Goal: Use online tool/utility: Utilize a website feature to perform a specific function

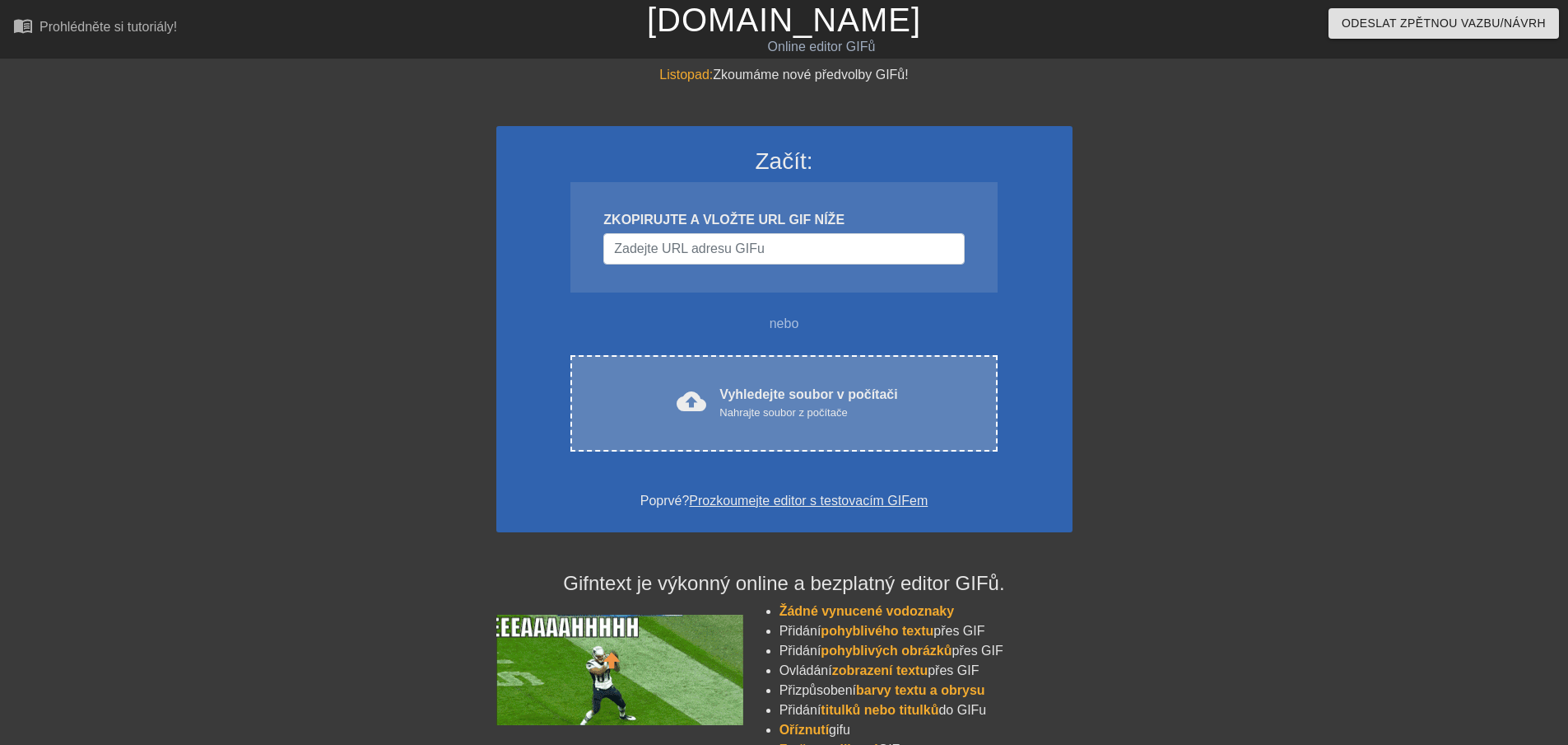
click at [842, 377] on div "cloud_upload Vyhledejte soubor v počítači Nahrajte soubor z počítače Choose fil…" at bounding box center [784, 402] width 426 height 96
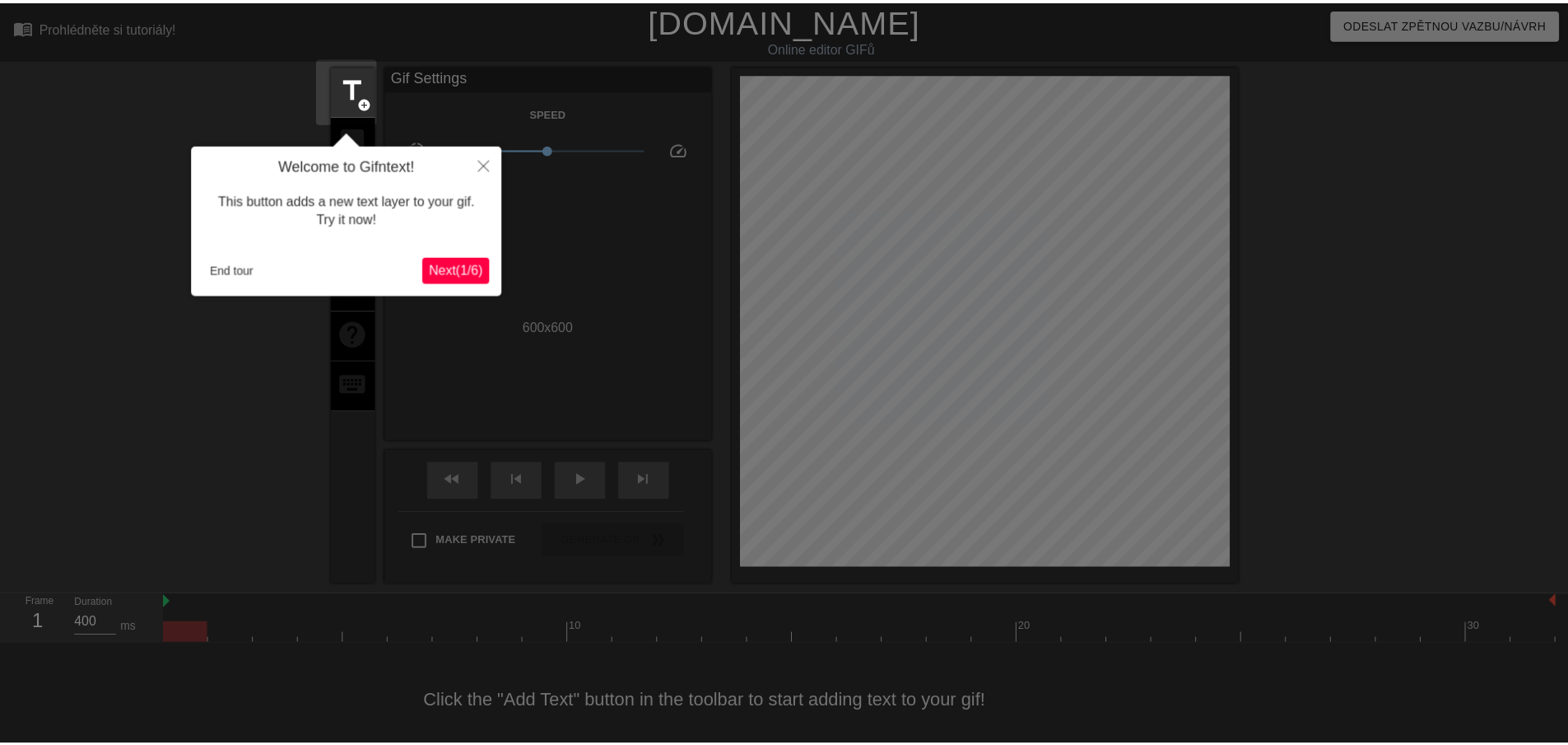
scroll to position [27, 0]
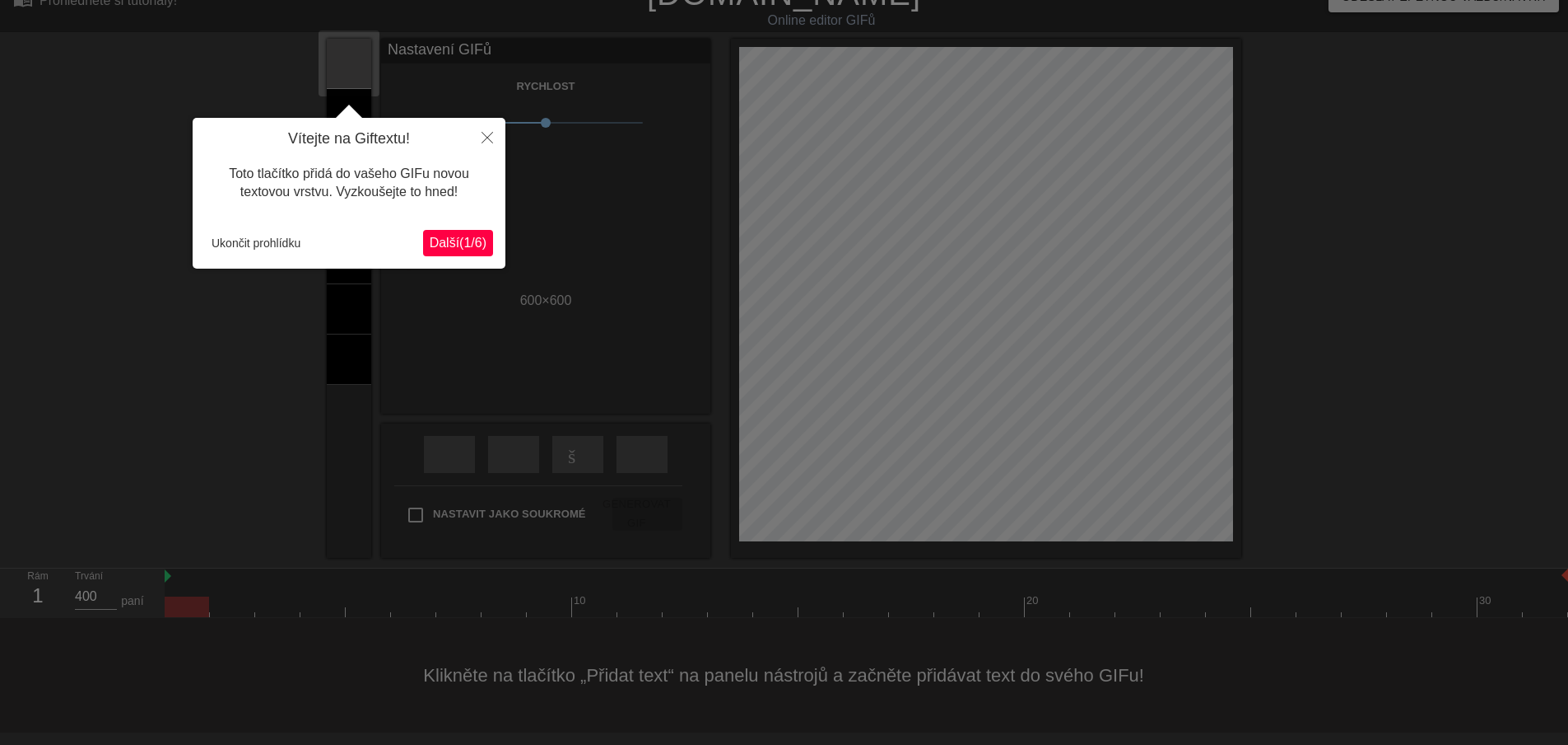
click at [472, 231] on button "Další ( 1/6 ) ​ ​" at bounding box center [458, 244] width 70 height 27
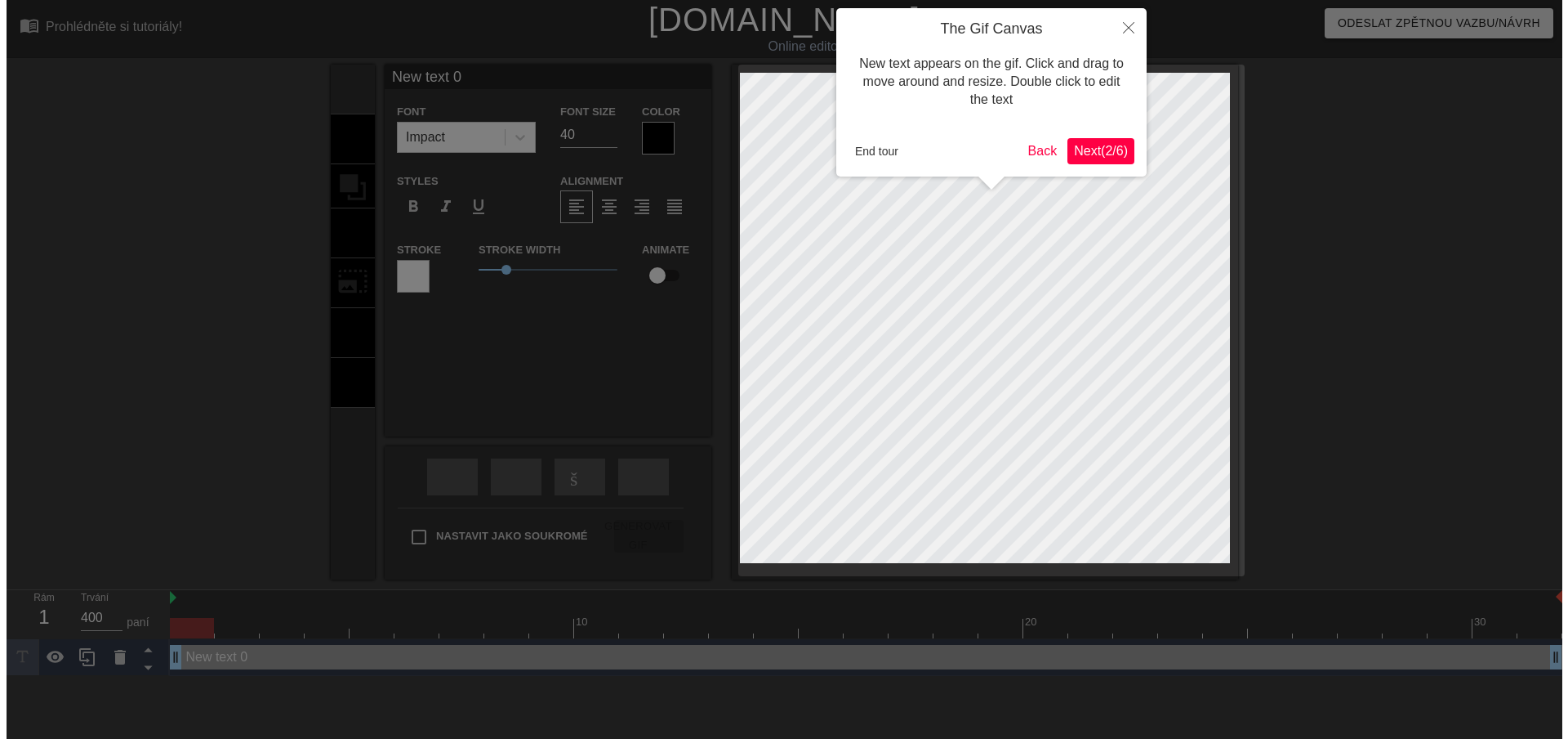
scroll to position [0, 0]
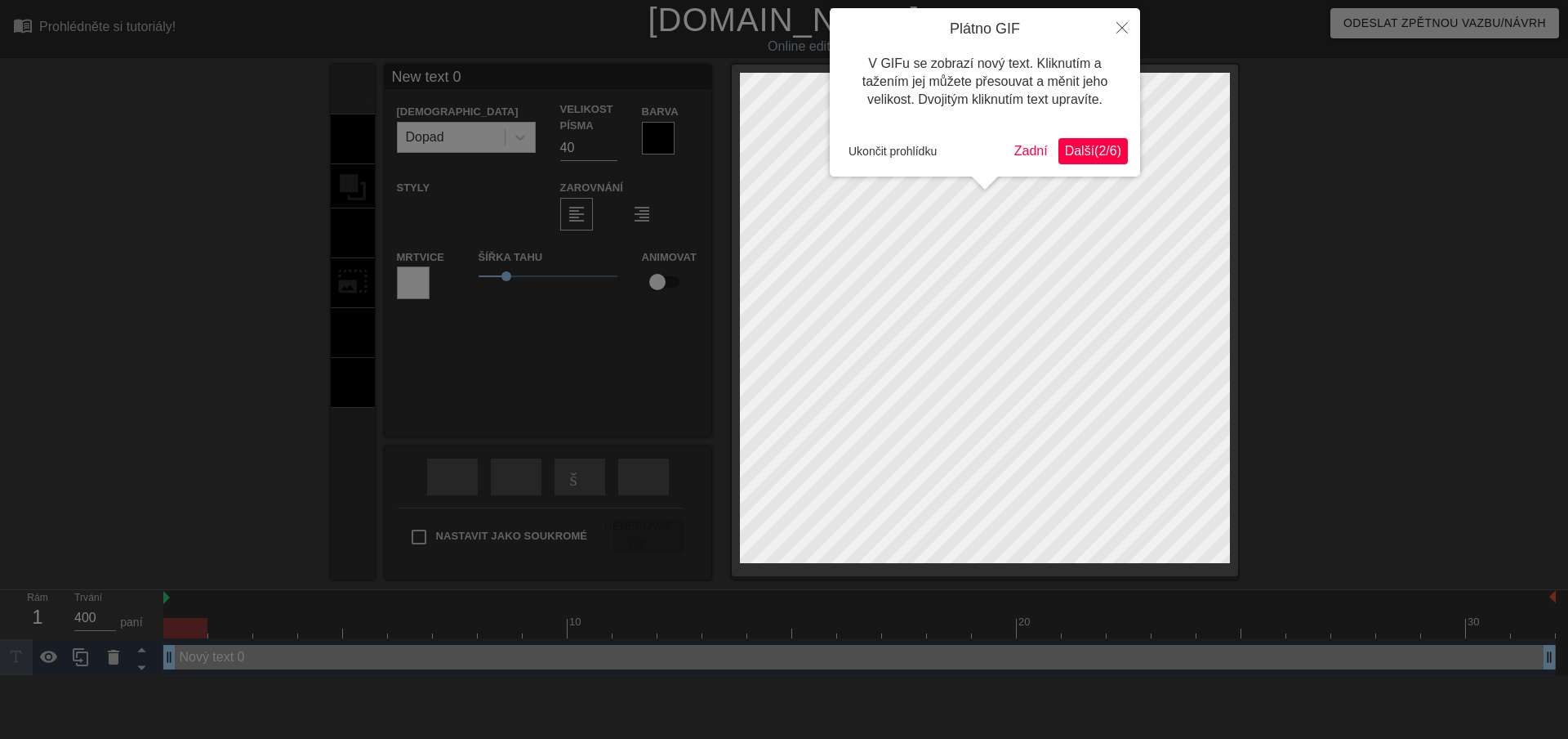
click at [1082, 145] on font "Další" at bounding box center [1079, 150] width 29 height 14
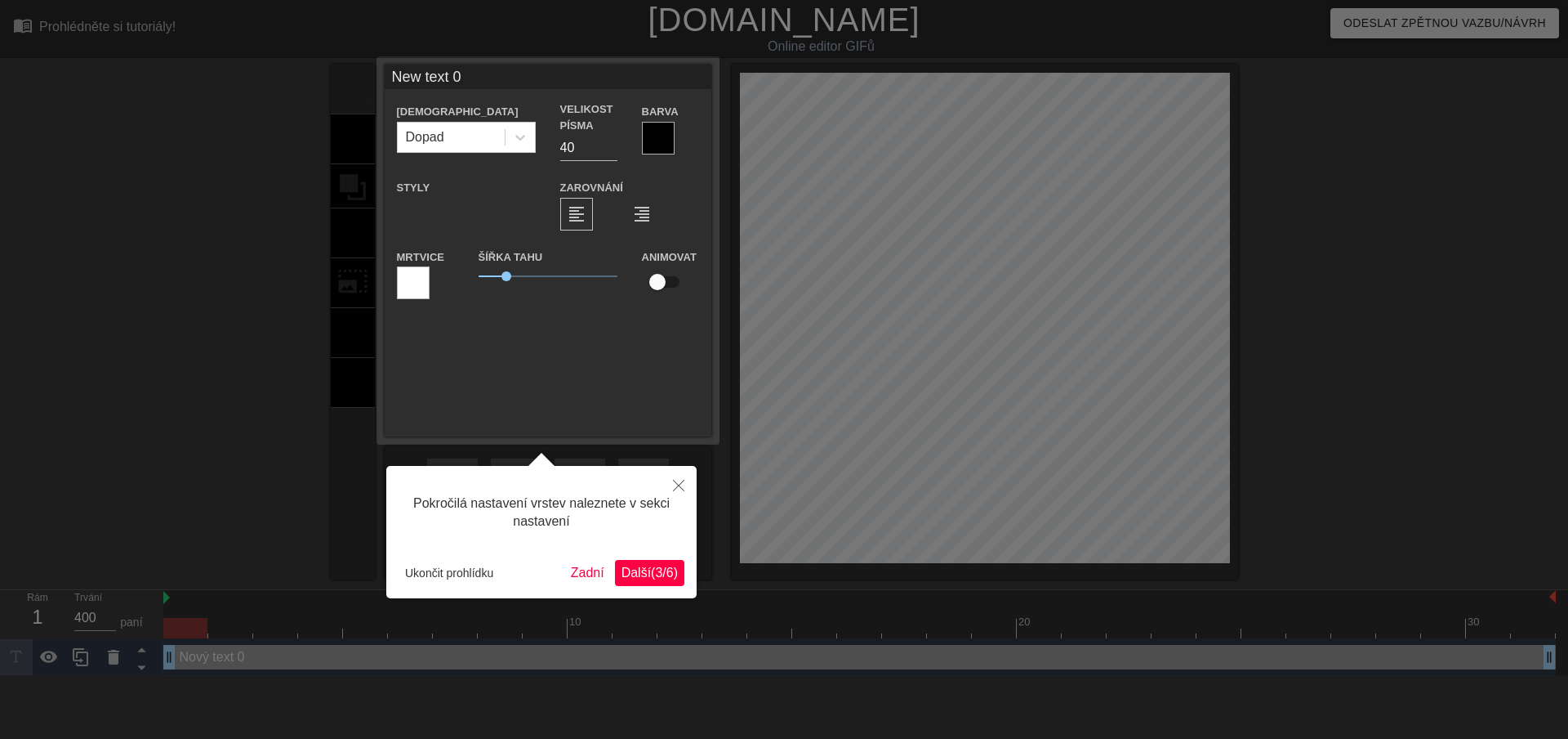
click at [630, 565] on font "Další" at bounding box center [636, 572] width 29 height 14
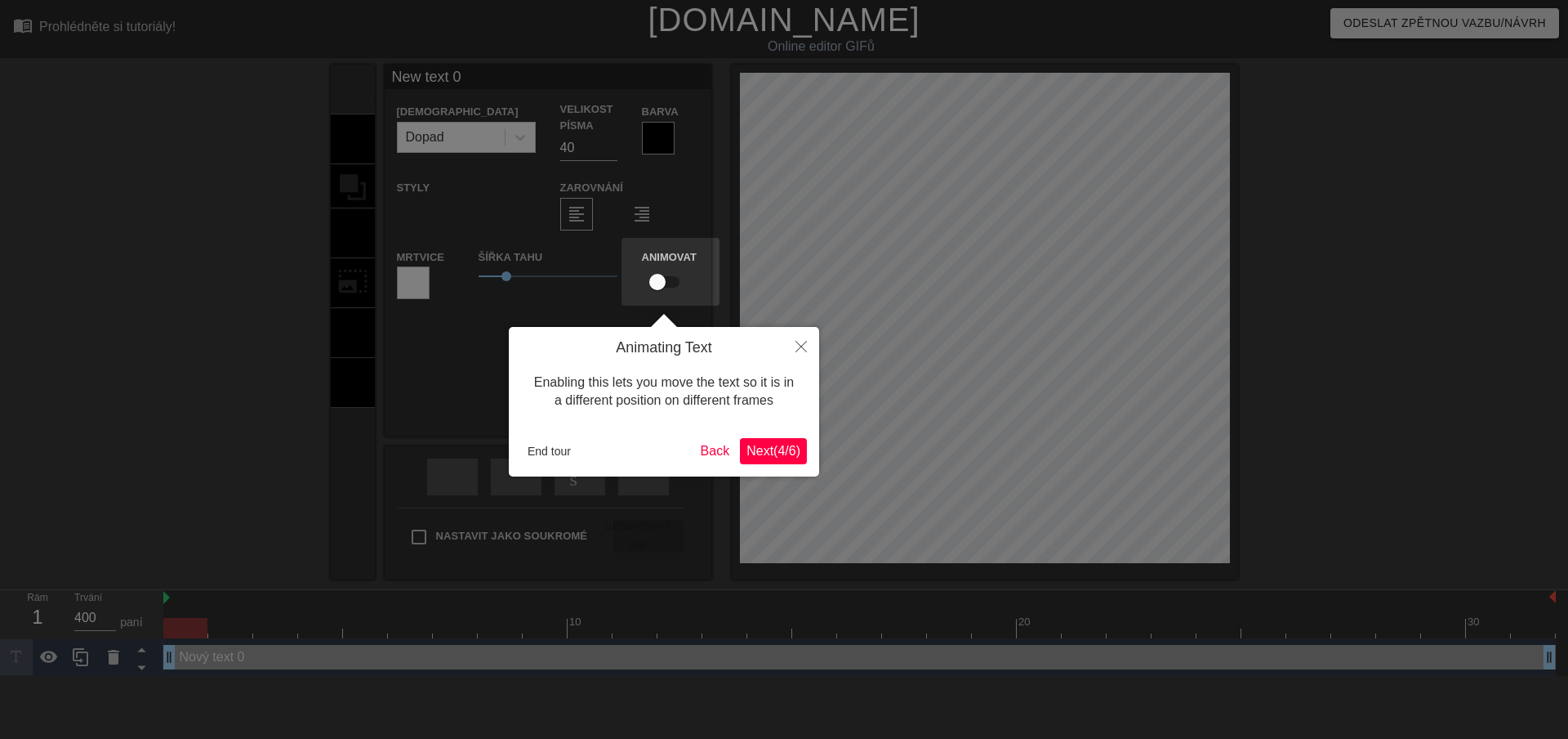
click at [778, 440] on button "Next ( 4 / 6 )" at bounding box center [773, 451] width 67 height 26
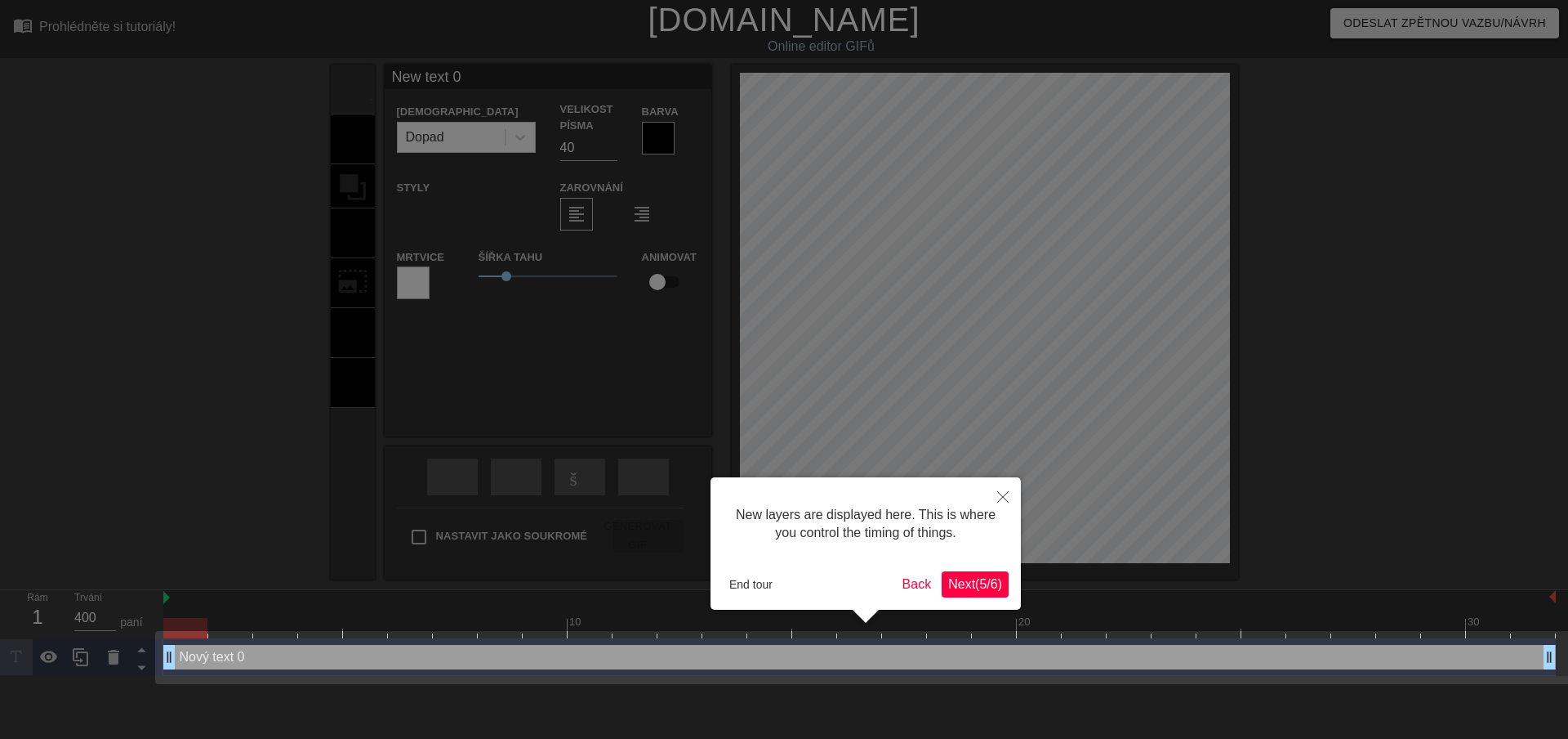
click at [963, 578] on span "Next ( 5 / 6 )" at bounding box center [975, 583] width 54 height 14
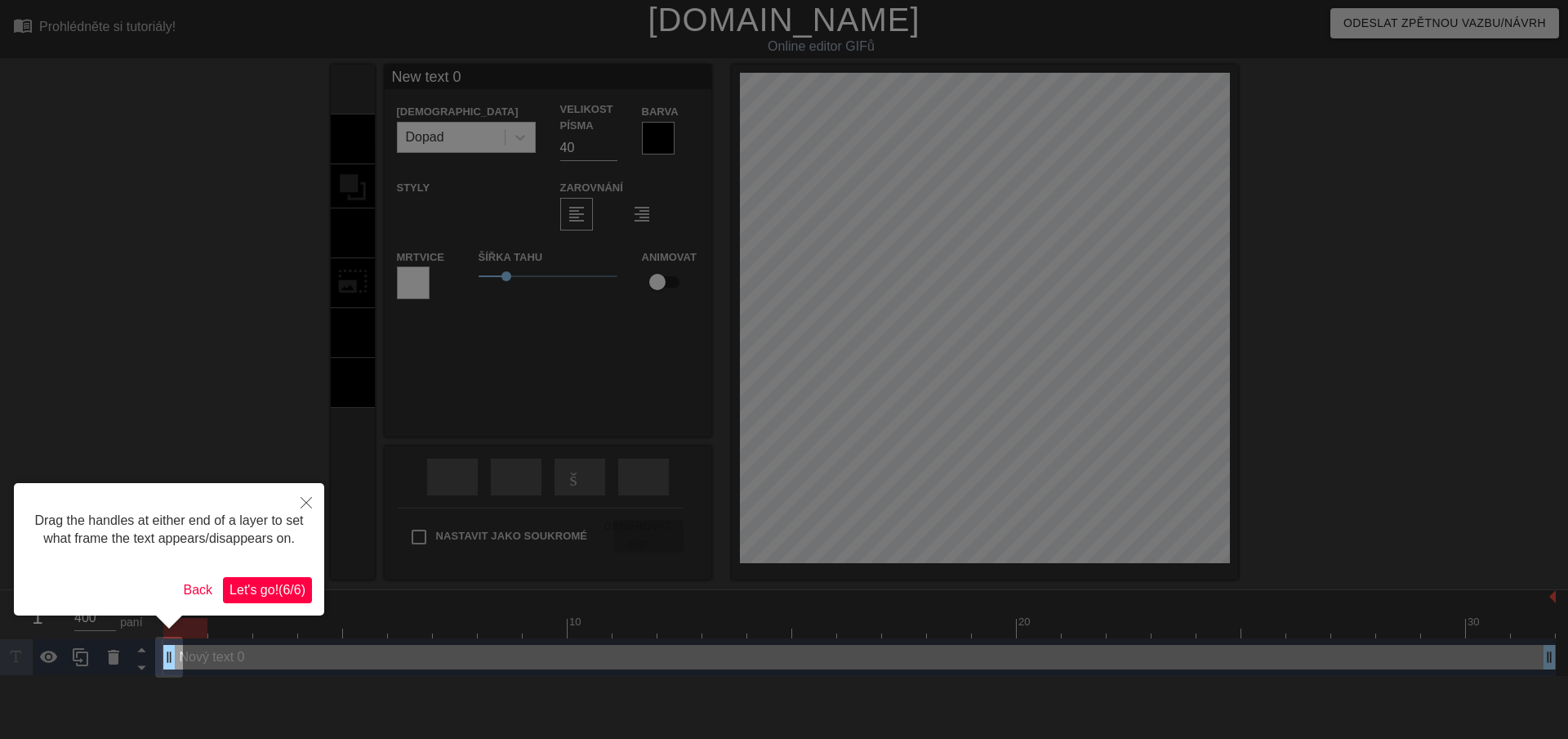
click at [288, 583] on span "Let's go! ( 6 / 6 )" at bounding box center [267, 589] width 76 height 14
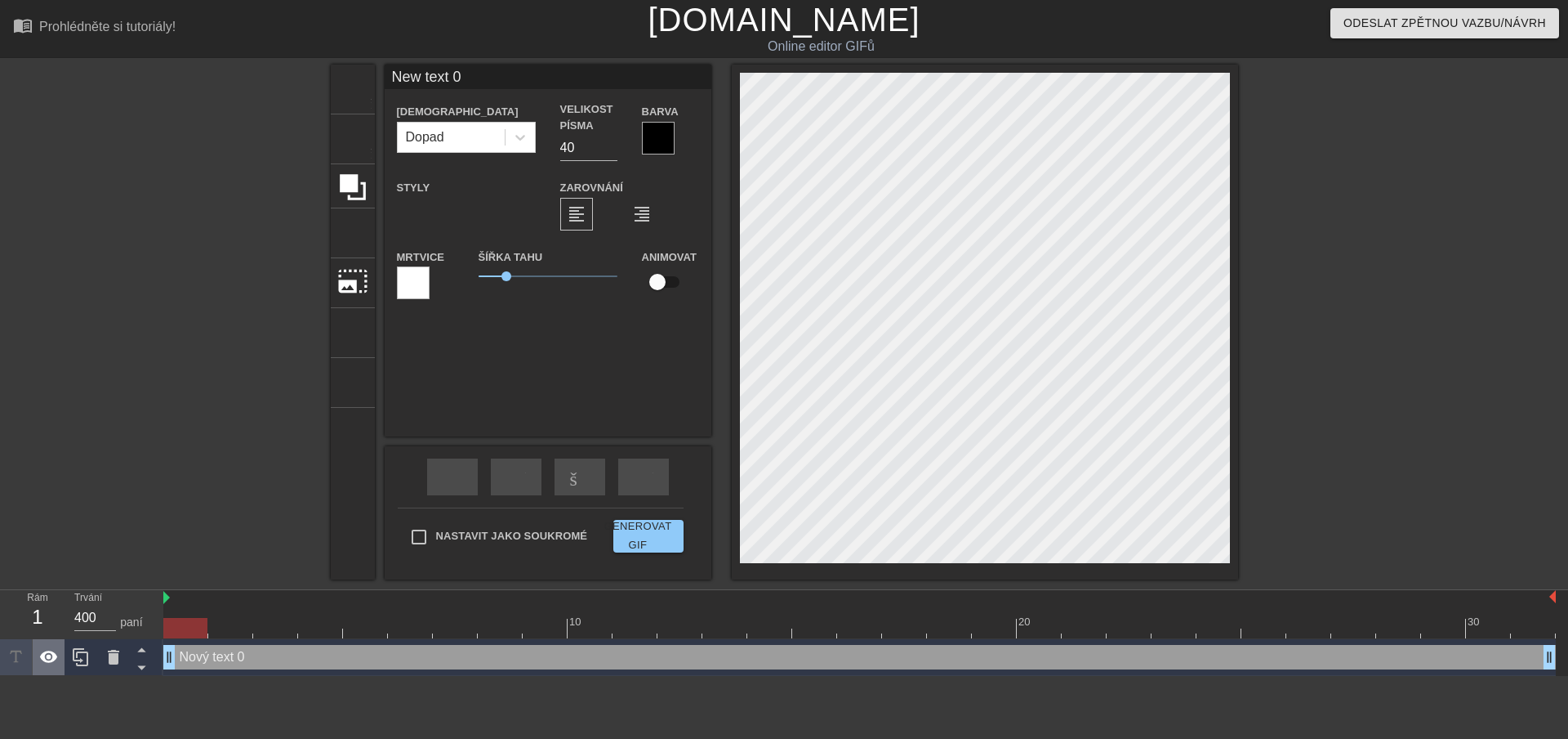
click at [44, 665] on icon at bounding box center [49, 657] width 20 height 20
click at [420, 277] on div at bounding box center [413, 282] width 33 height 33
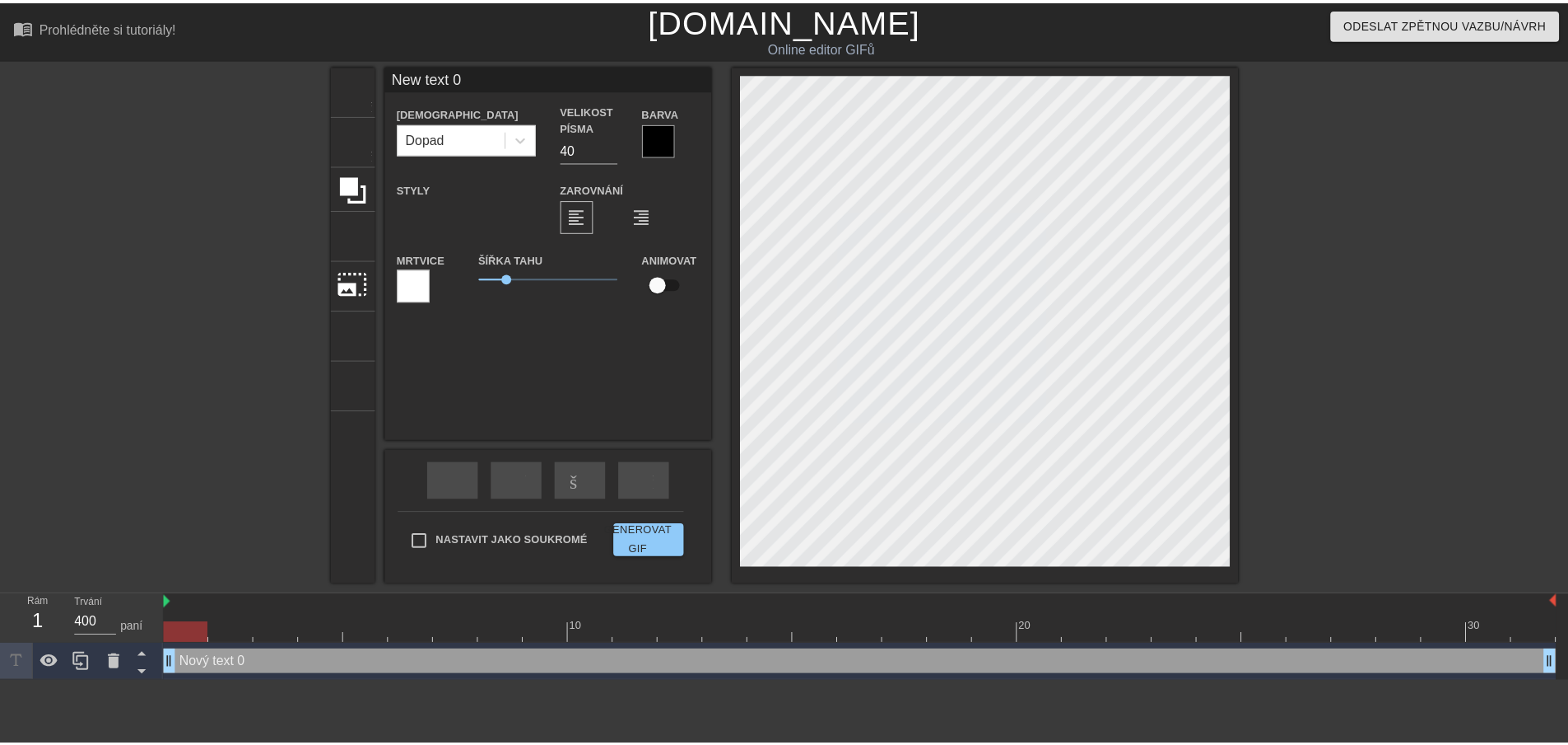
scroll to position [3, 2]
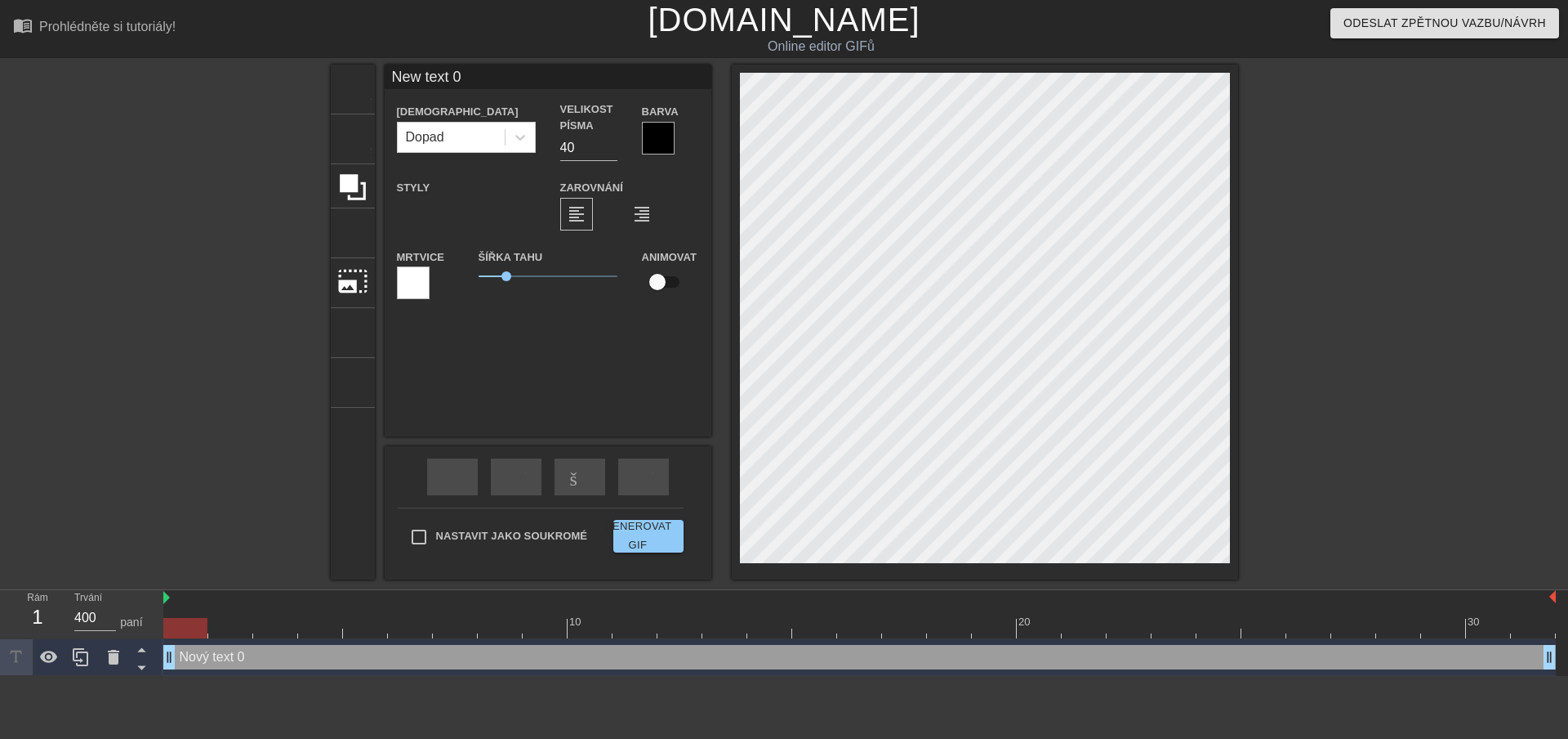
type input "ew text 0"
type textarea "ew text 0"
type input "w text 0"
type textarea "w text 0"
type input "text 0"
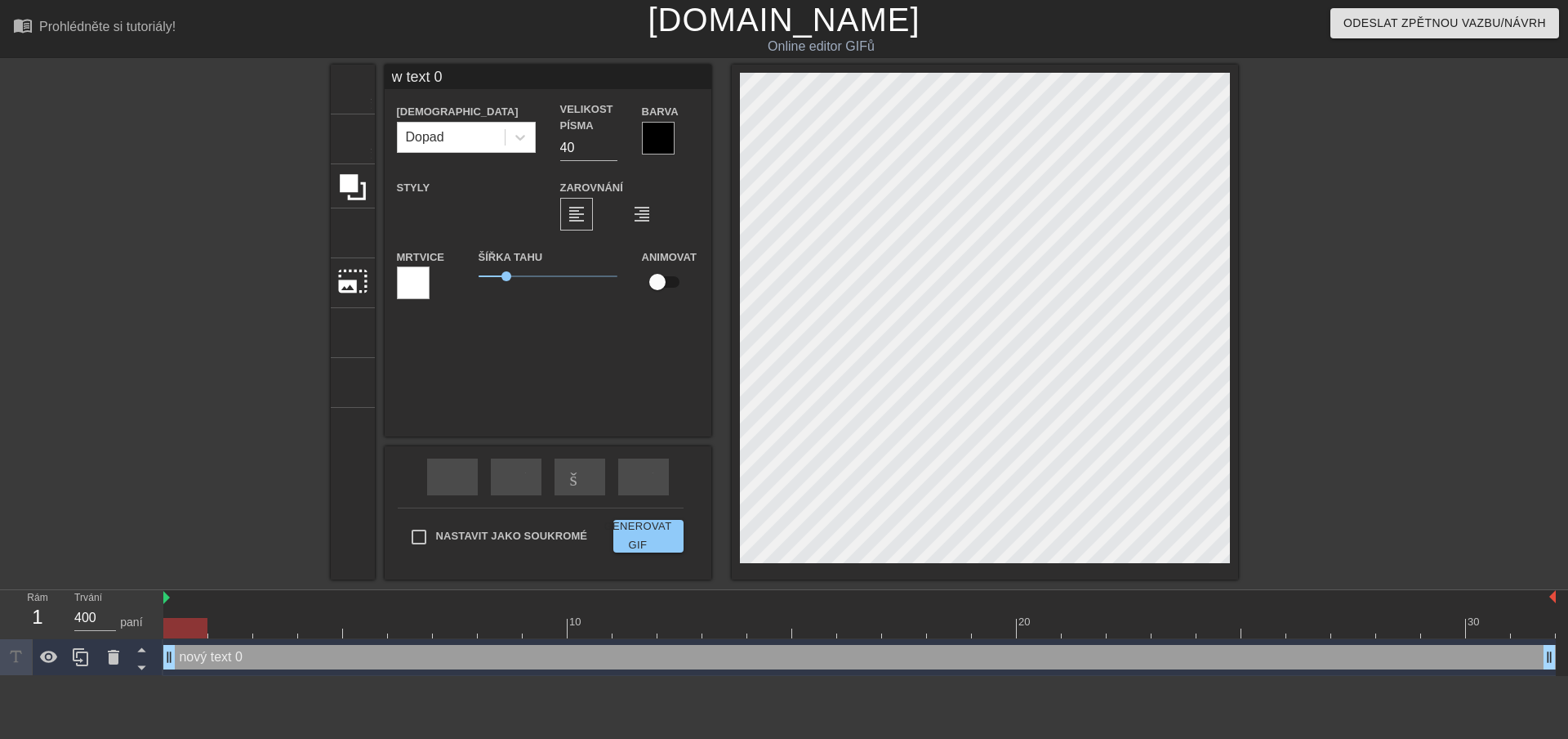
type textarea "text 0"
type input "text 0"
type textarea "text 0"
type input "ext 0"
type textarea "ext 0"
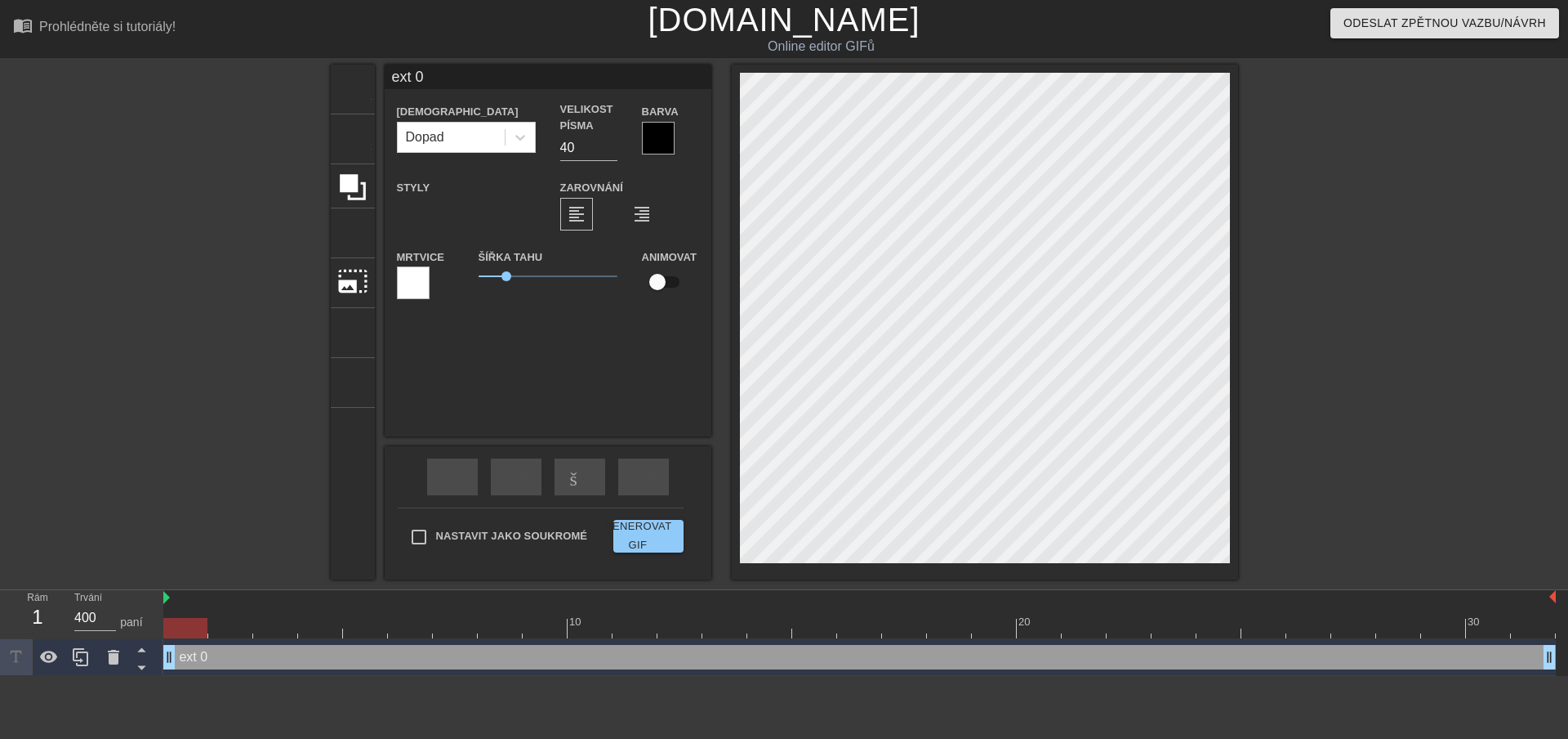
type input "xt 0"
type textarea "xt 0"
type input "t 0"
type textarea "t 0"
type input "0"
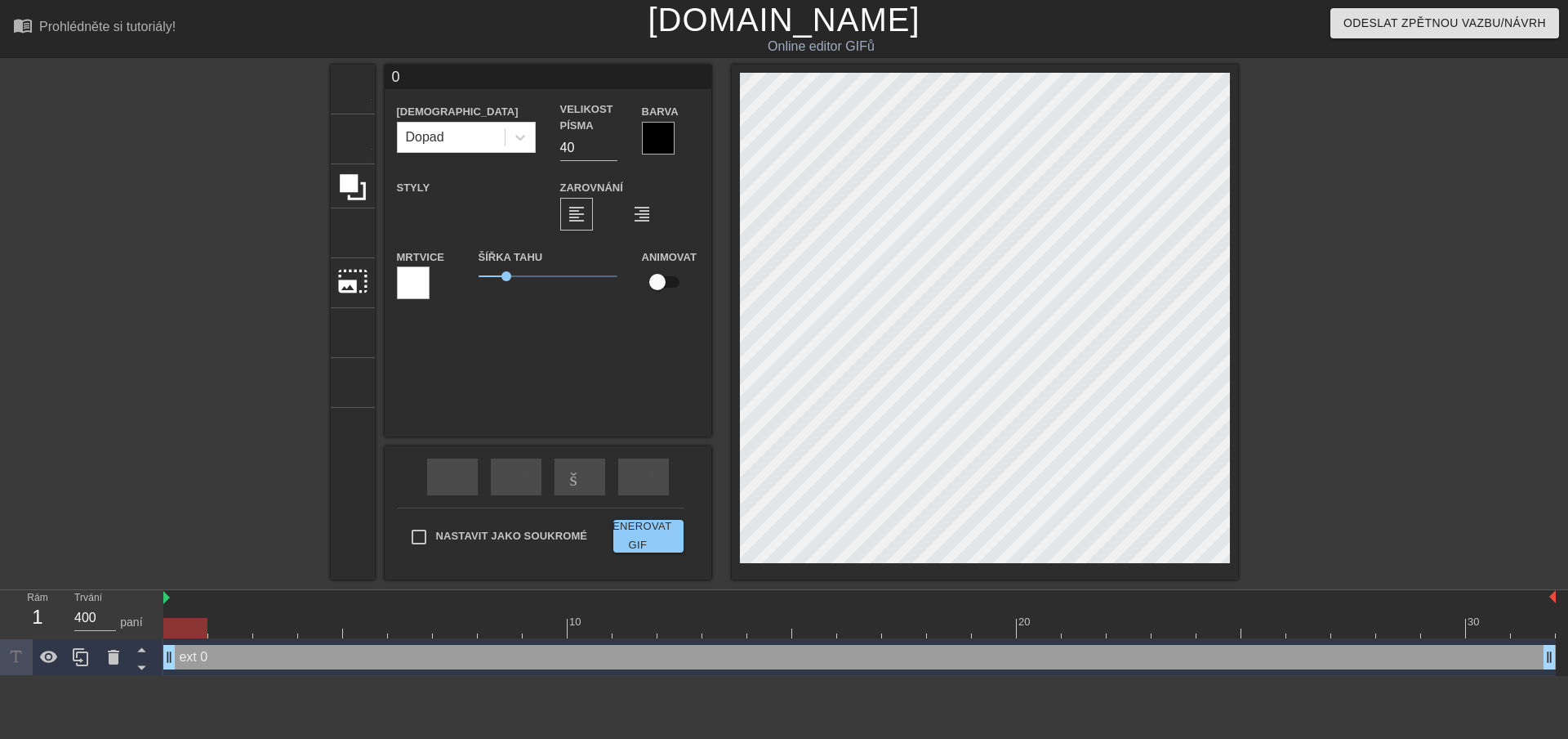
type textarea "0"
click at [256, 308] on div at bounding box center [189, 309] width 245 height 490
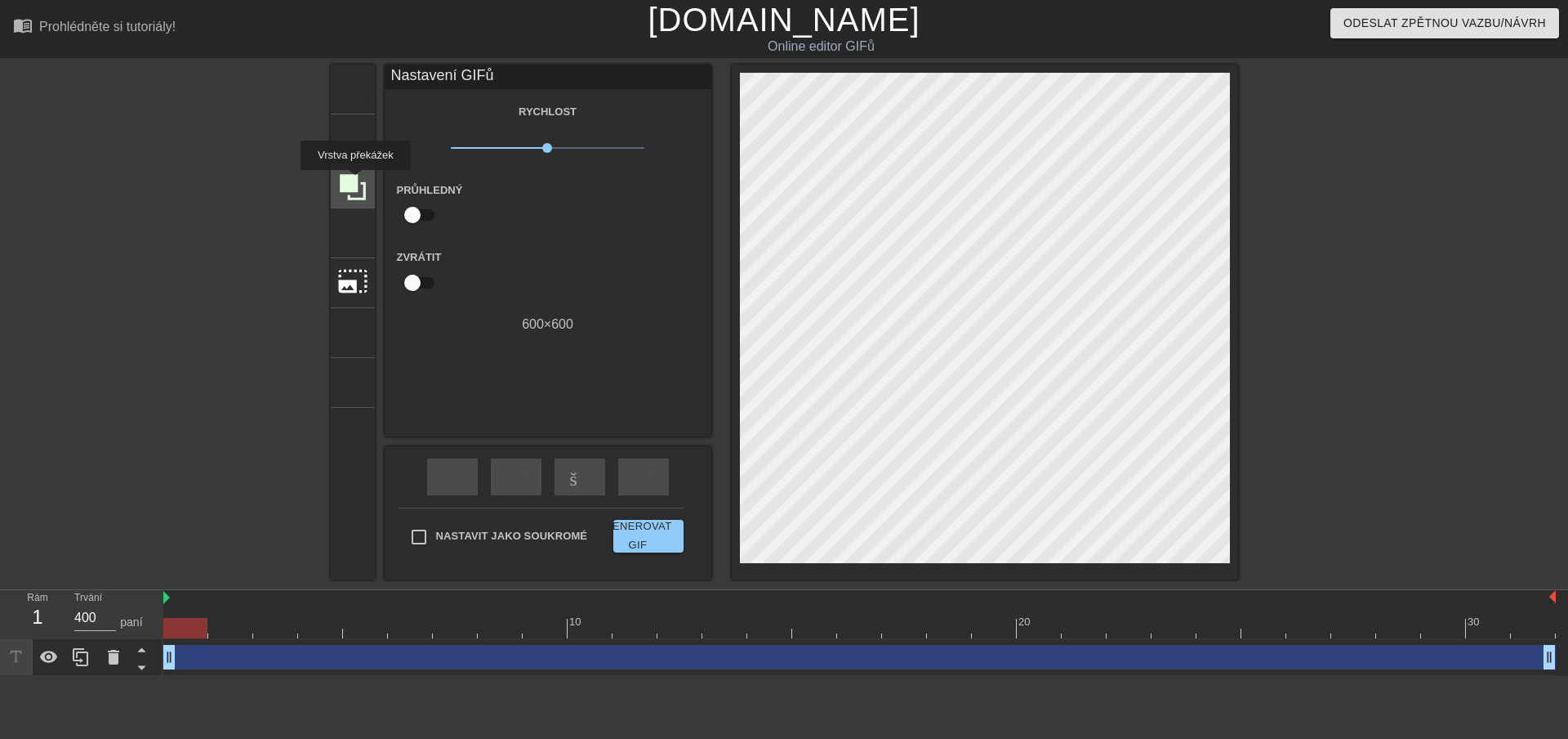
click at [355, 181] on icon at bounding box center [353, 187] width 26 height 26
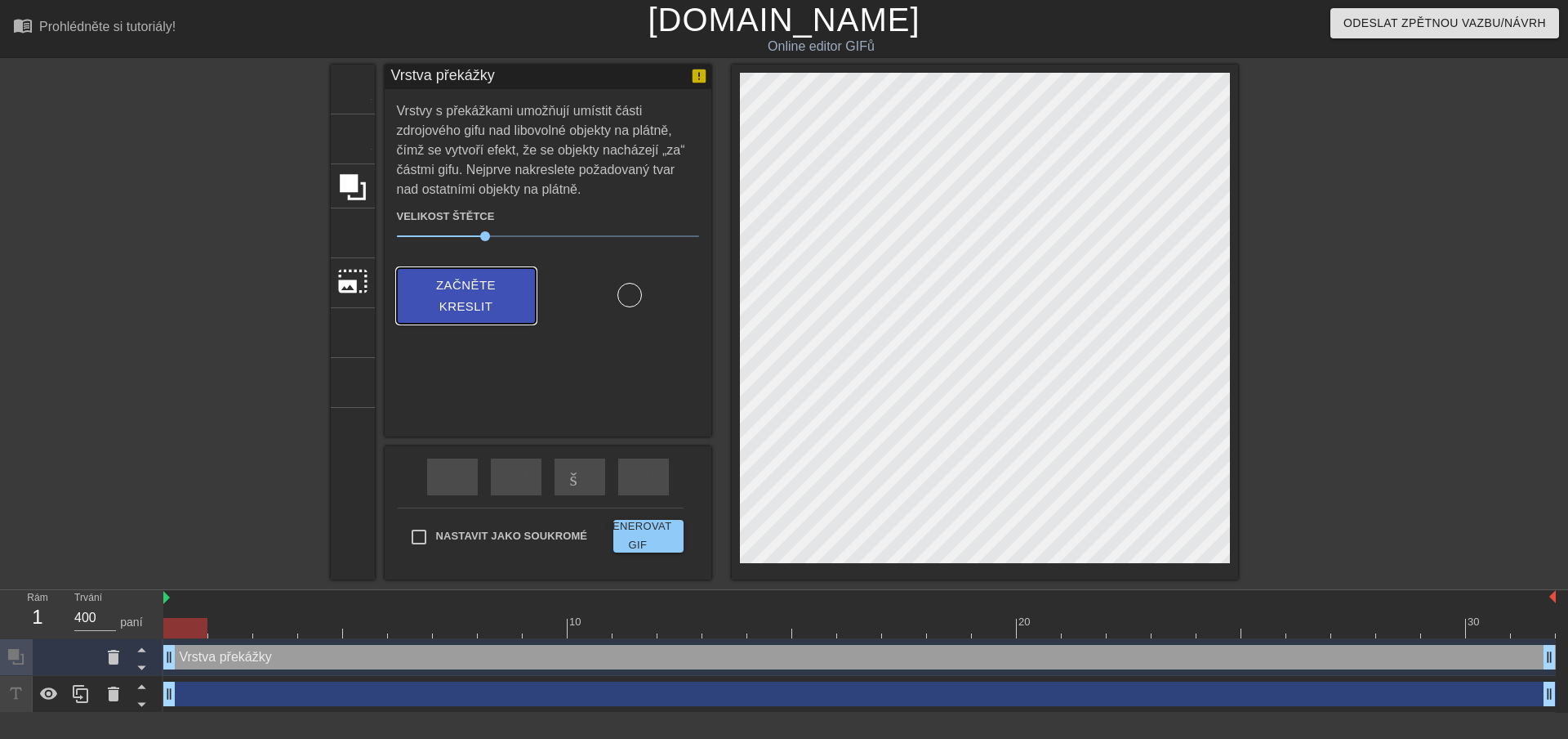
click at [454, 278] on font "Začněte kreslit" at bounding box center [465, 294] width 59 height 35
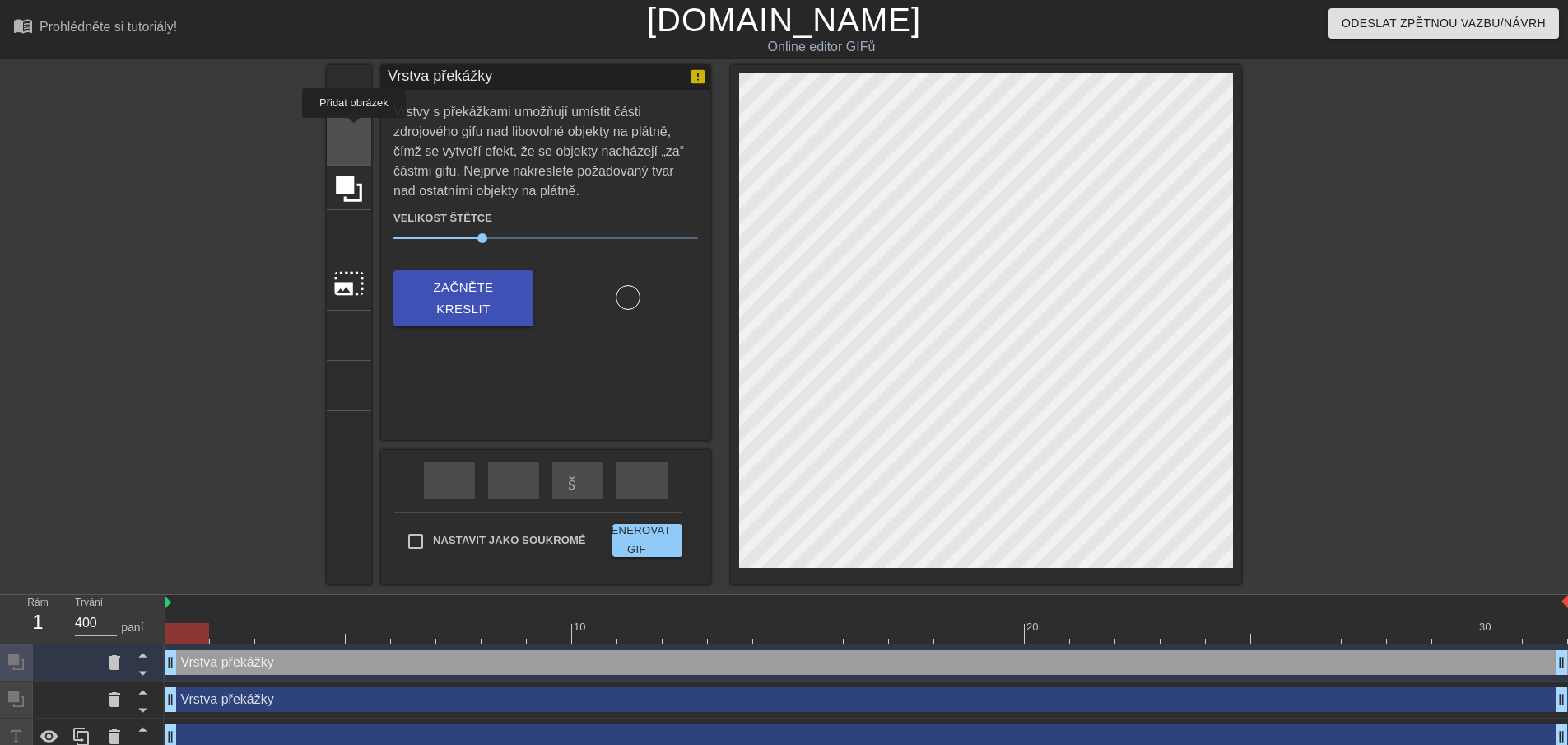
click at [353, 129] on font "obraz" at bounding box center [412, 138] width 156 height 31
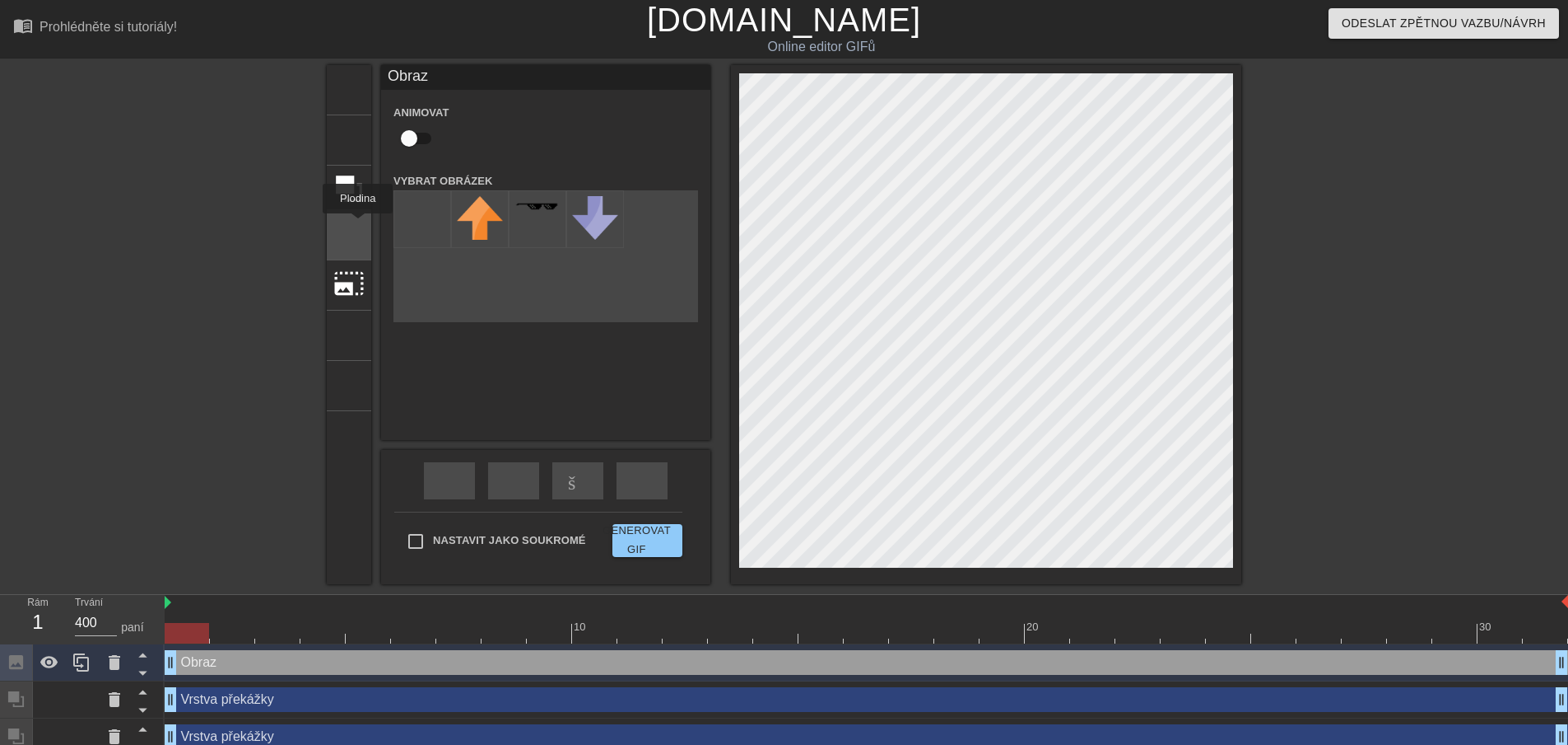
click at [352, 225] on font "plodina" at bounding box center [443, 233] width 219 height 31
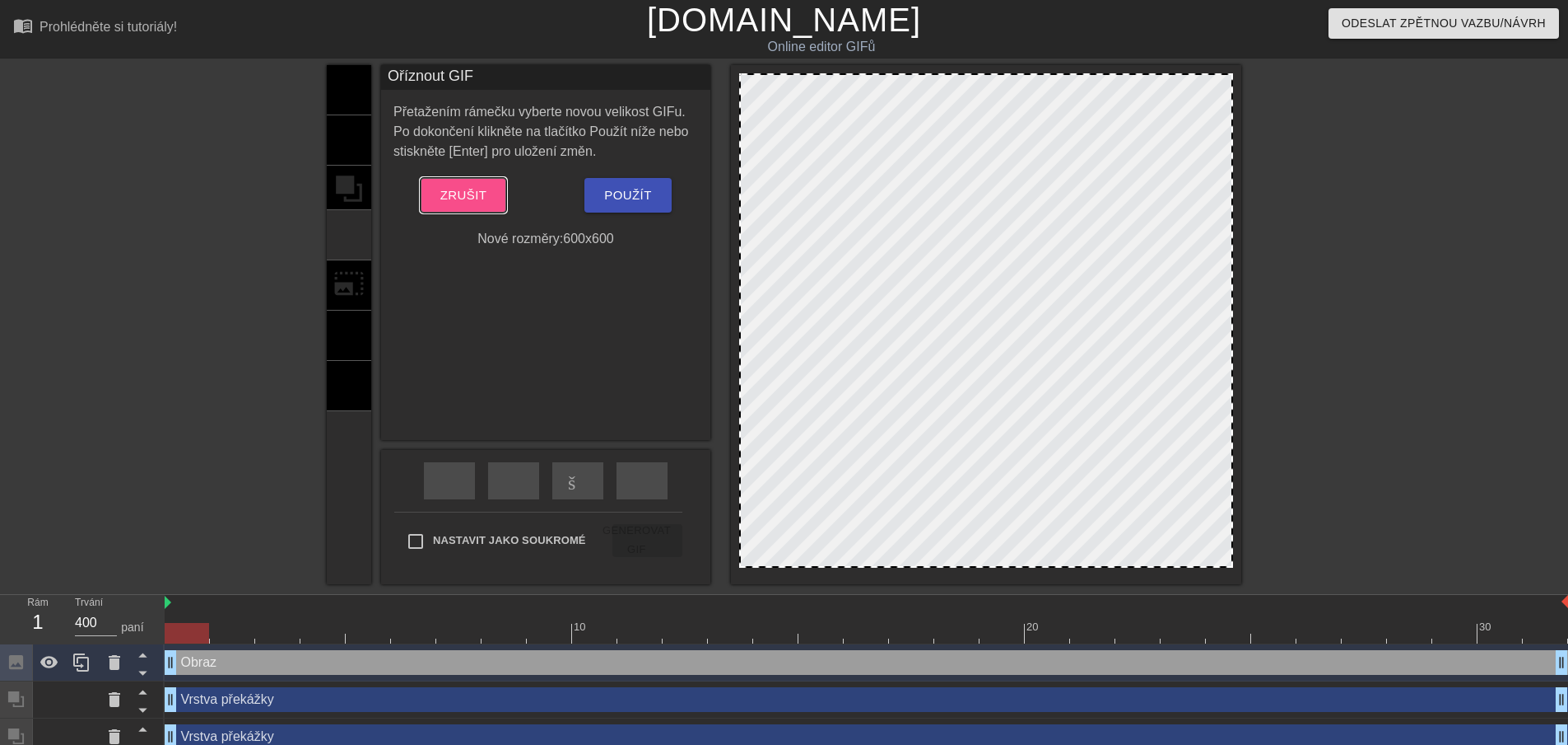
click at [479, 195] on font "Zrušit" at bounding box center [463, 194] width 47 height 14
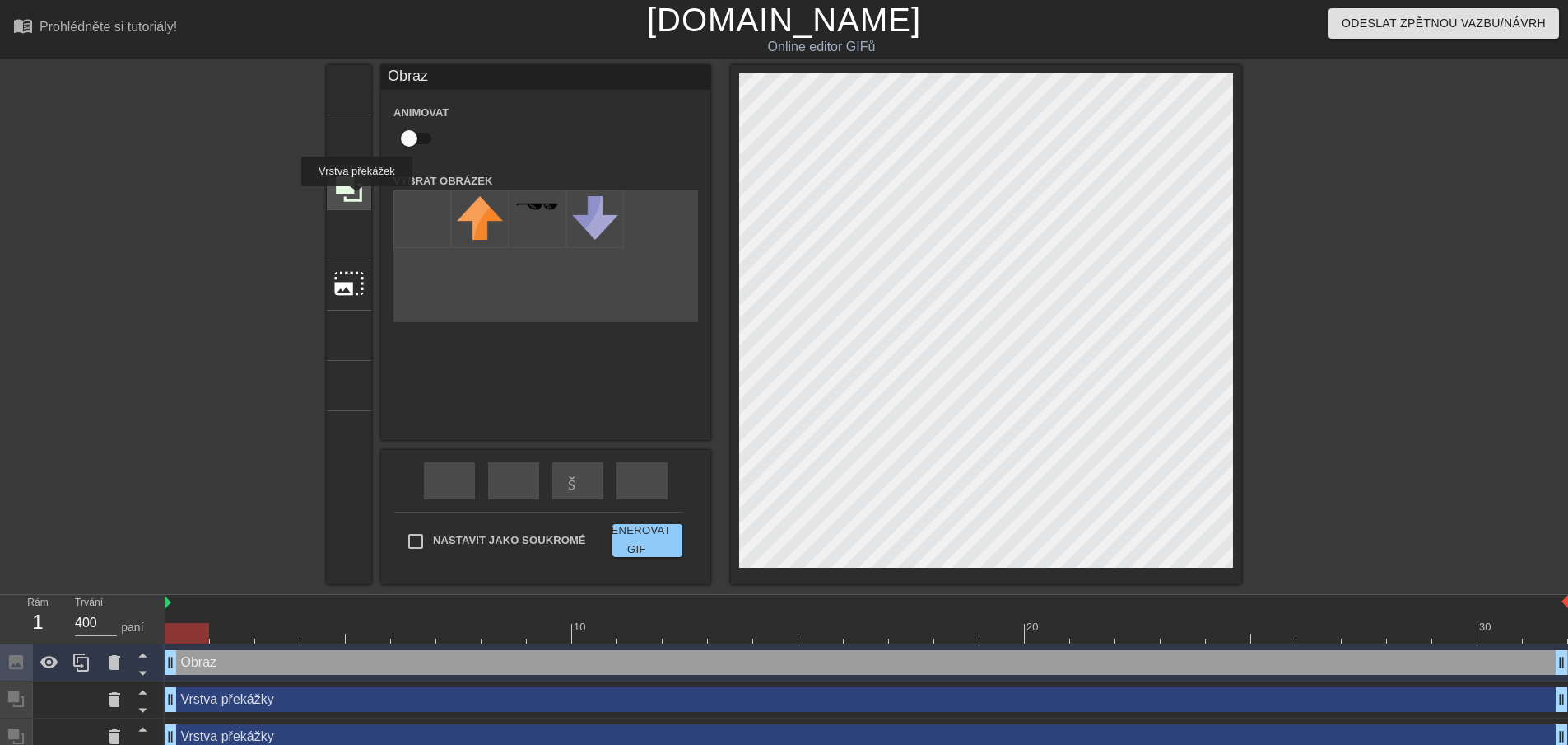
click at [356, 198] on icon at bounding box center [349, 188] width 27 height 27
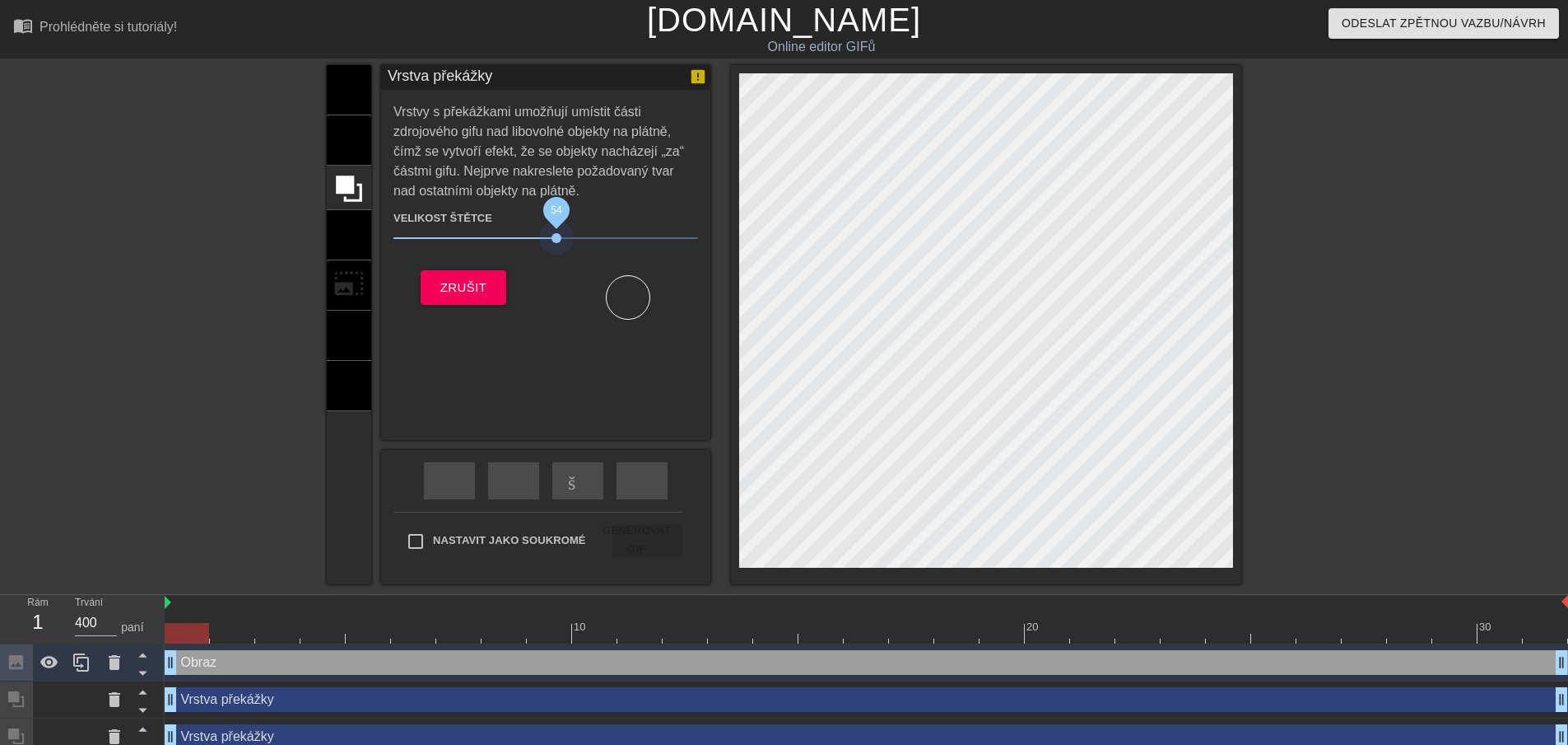
drag, startPoint x: 480, startPoint y: 238, endPoint x: 557, endPoint y: 250, distance: 77.9
click at [557, 250] on div "Velikost štětce 54" at bounding box center [546, 230] width 329 height 46
click at [463, 481] on div "rychlé přetočení" at bounding box center [450, 480] width 51 height 37
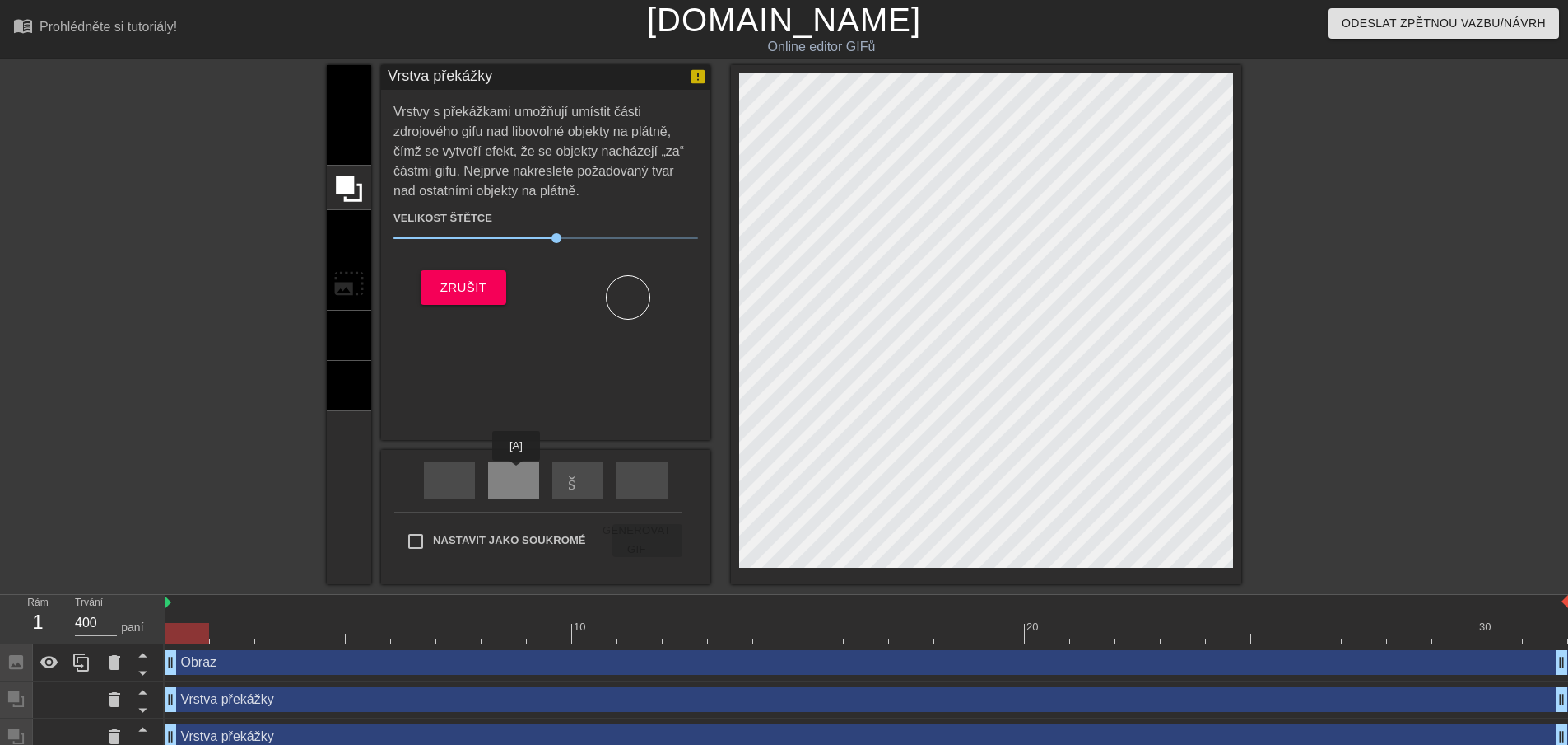
click at [516, 472] on font "přeskočit_předchozí" at bounding box center [666, 479] width 323 height 20
click at [580, 470] on font "šipka_přehrávání" at bounding box center [694, 479] width 254 height 20
click at [647, 466] on div "přeskočit_další" at bounding box center [642, 480] width 51 height 37
click at [436, 483] on div "rychlé přetočení" at bounding box center [450, 480] width 51 height 37
click at [503, 473] on div "přeskočit_předchozí" at bounding box center [513, 480] width 51 height 37
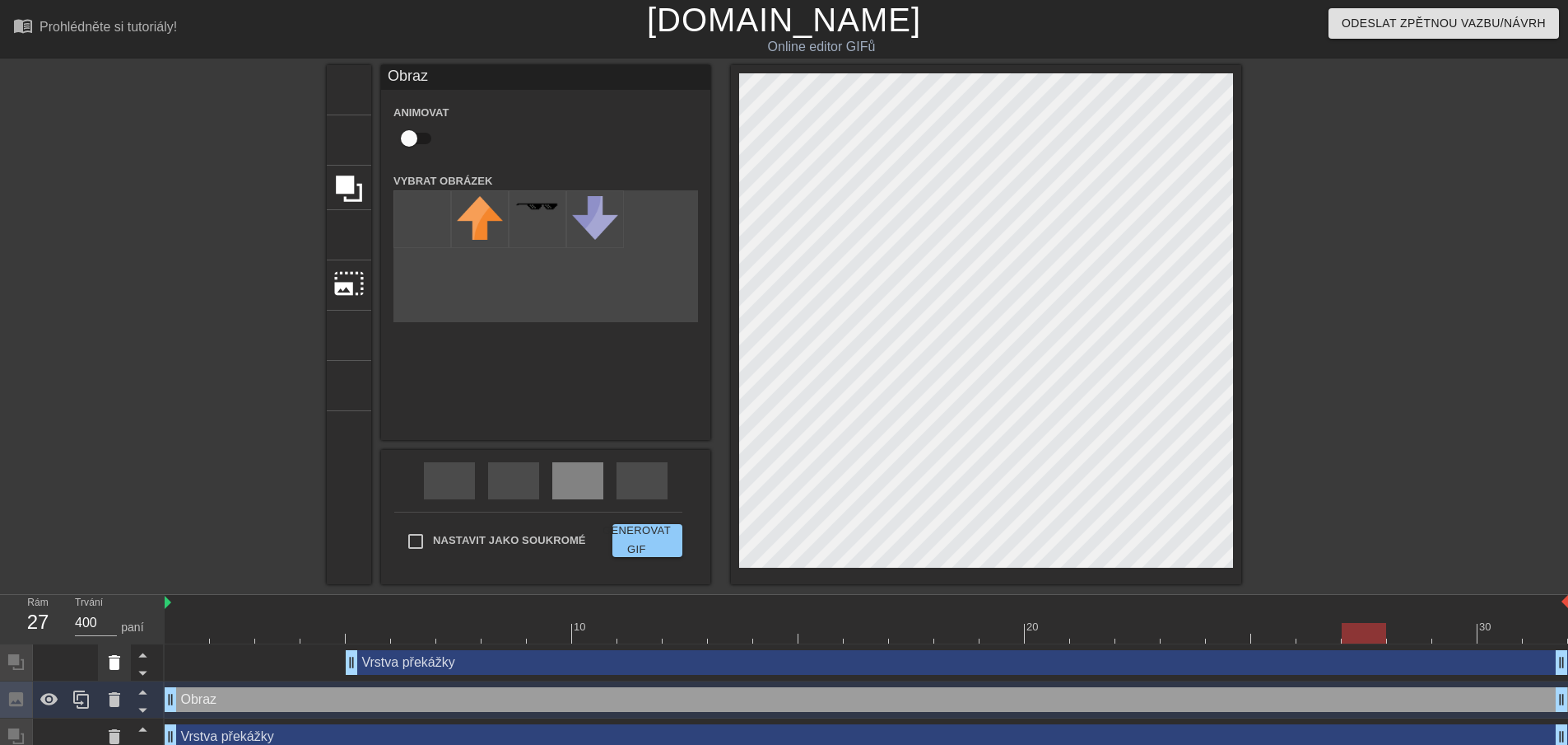
click at [117, 665] on icon at bounding box center [114, 662] width 11 height 15
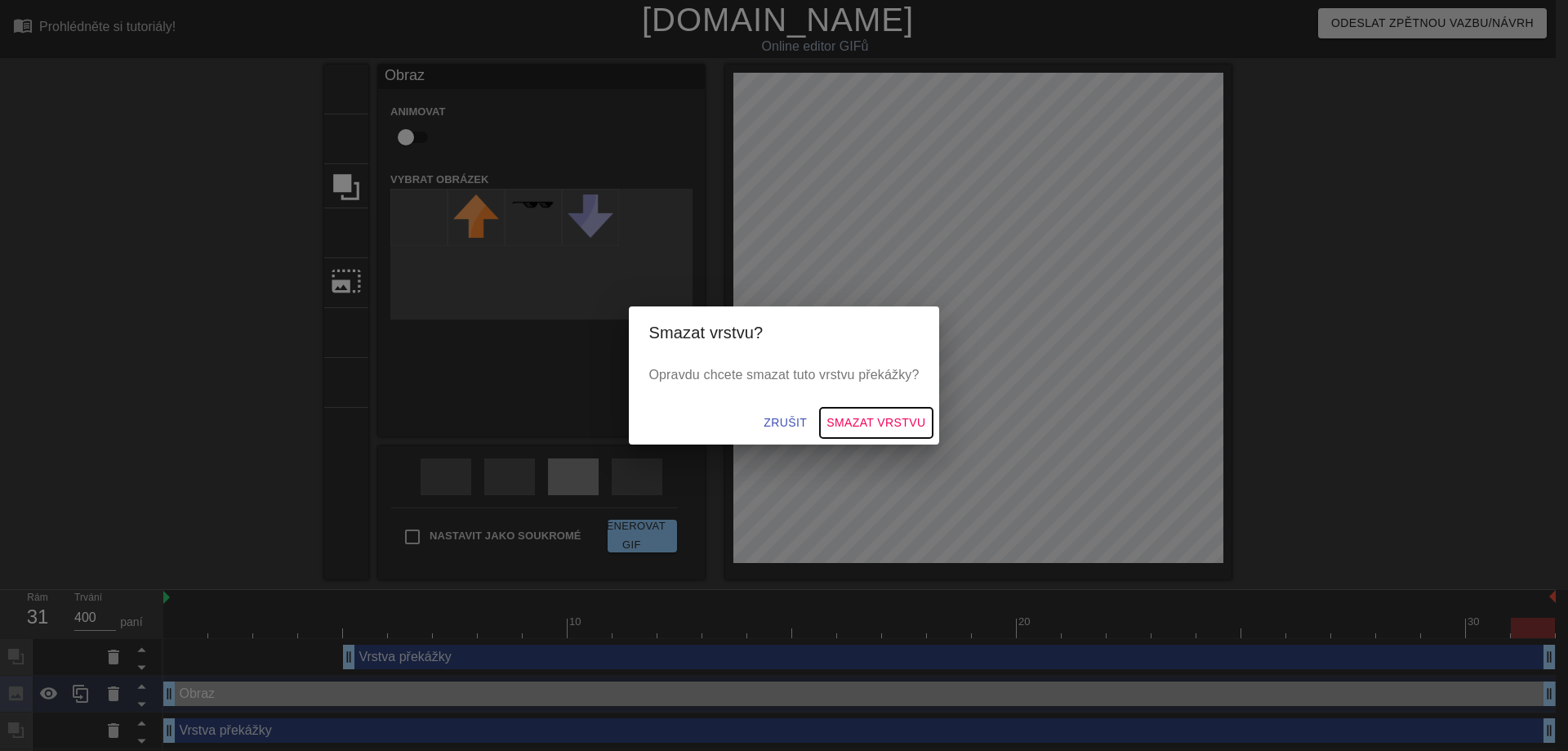
click at [842, 423] on font "Smazat vrstvu" at bounding box center [876, 423] width 99 height 13
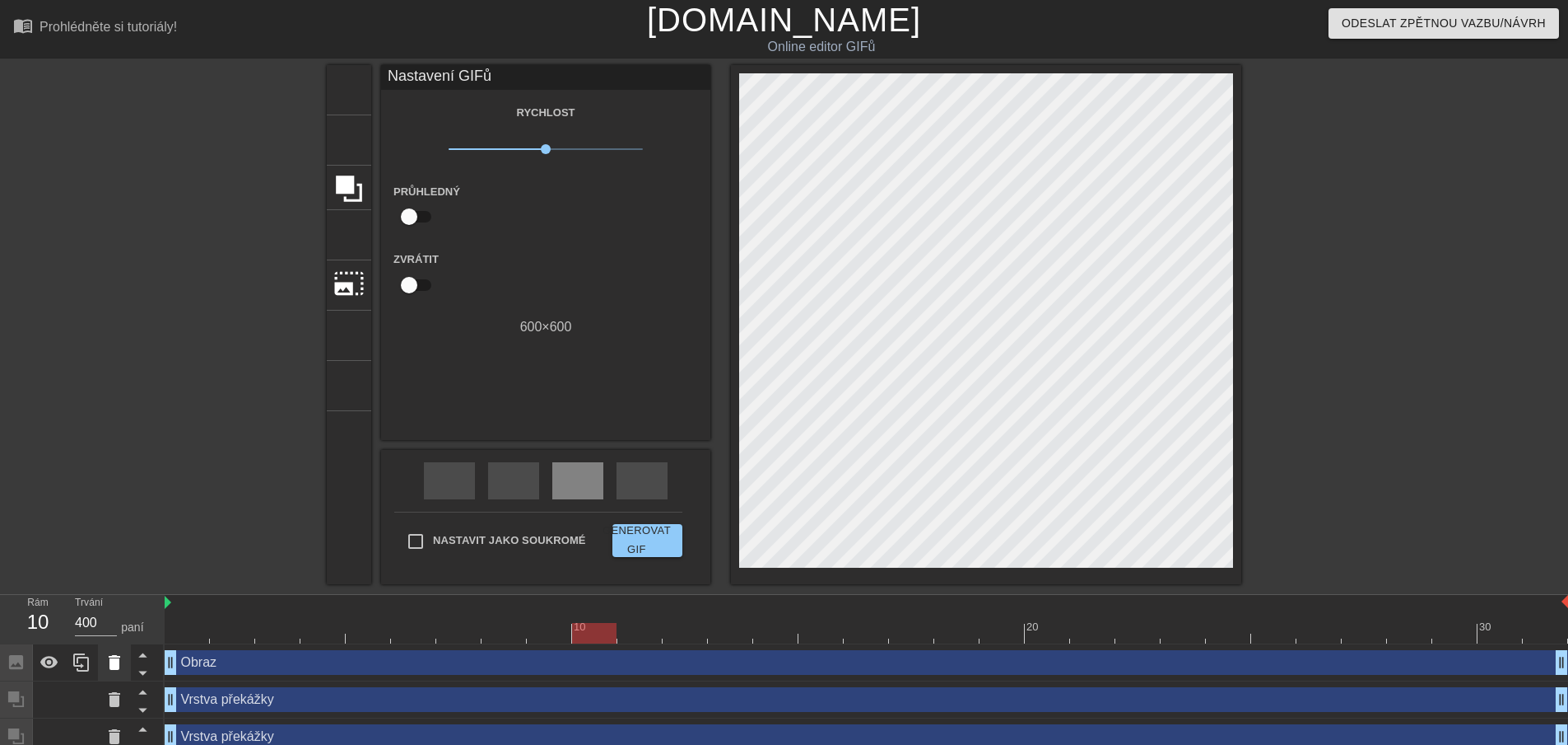
click at [113, 663] on icon at bounding box center [114, 662] width 11 height 15
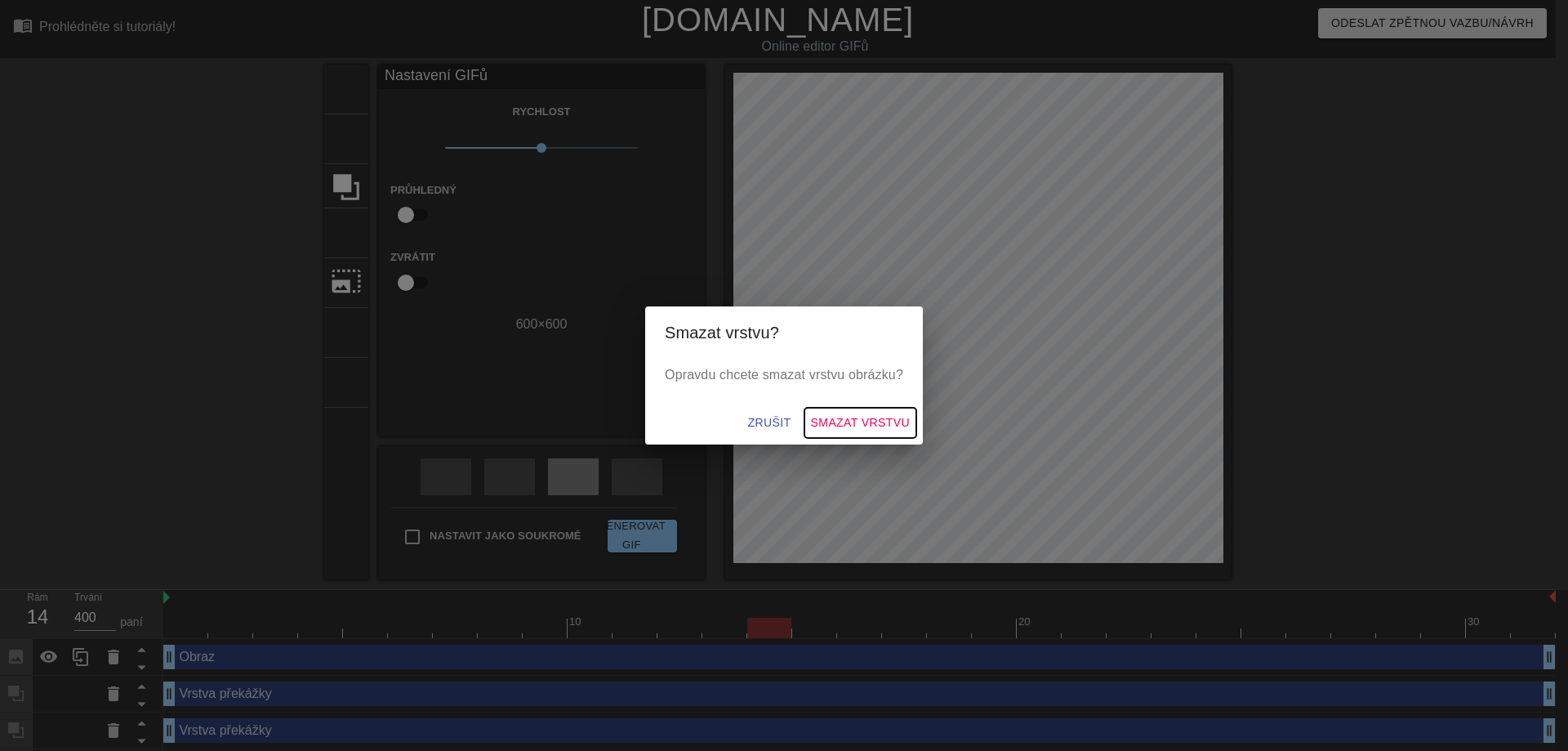
click at [828, 423] on font "Smazat vrstvu" at bounding box center [860, 423] width 99 height 13
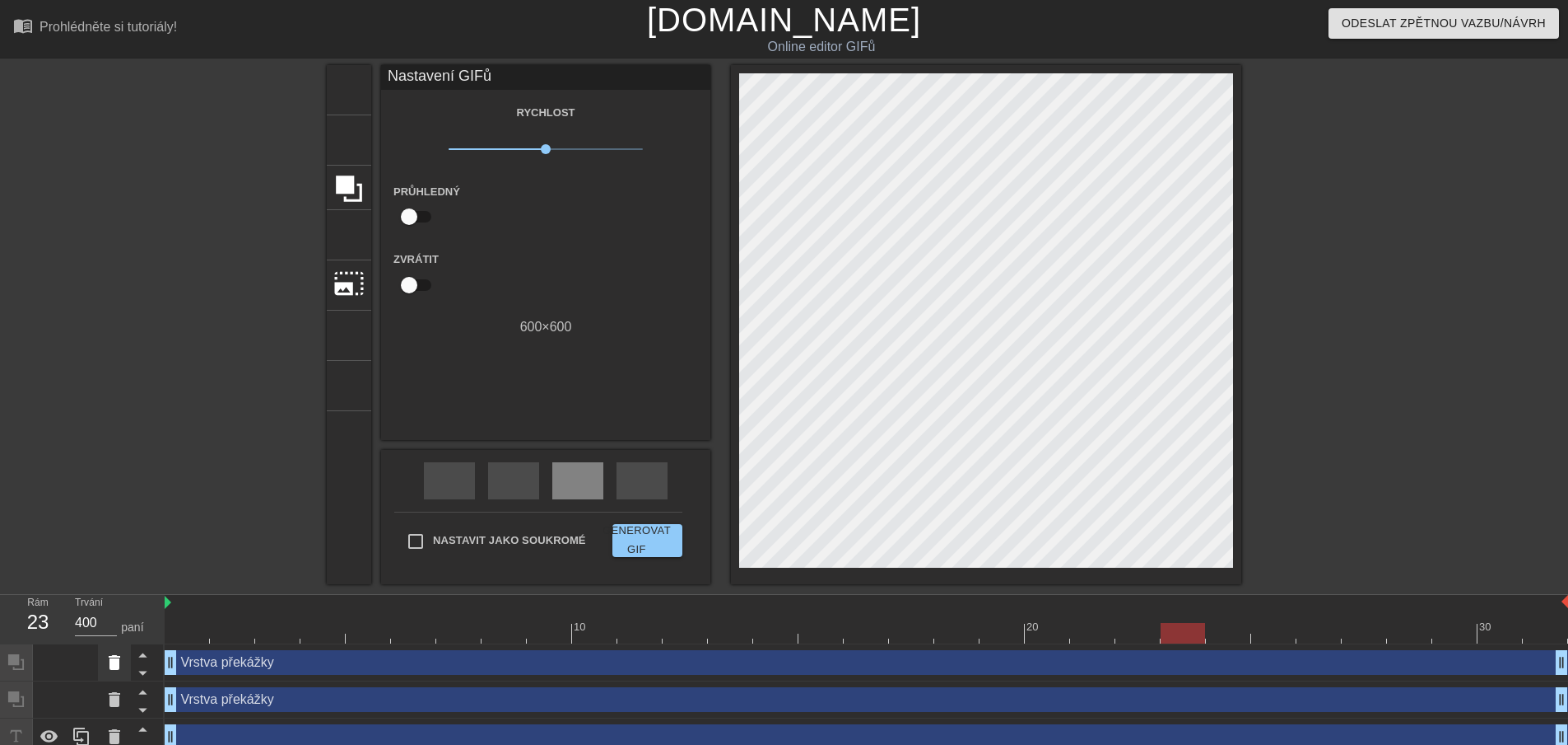
click at [120, 670] on icon at bounding box center [114, 662] width 20 height 20
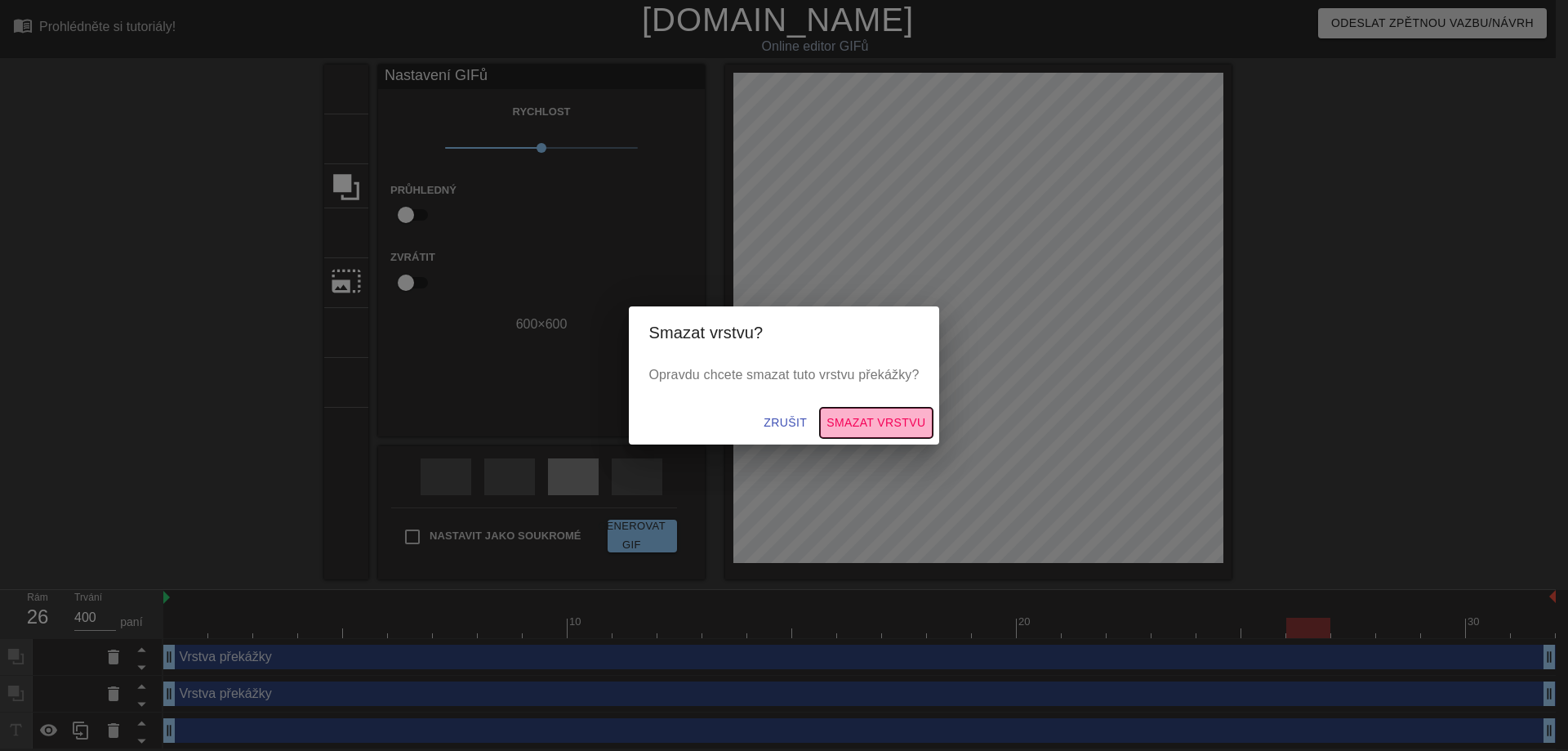
click at [860, 417] on font "Smazat vrstvu" at bounding box center [876, 423] width 99 height 13
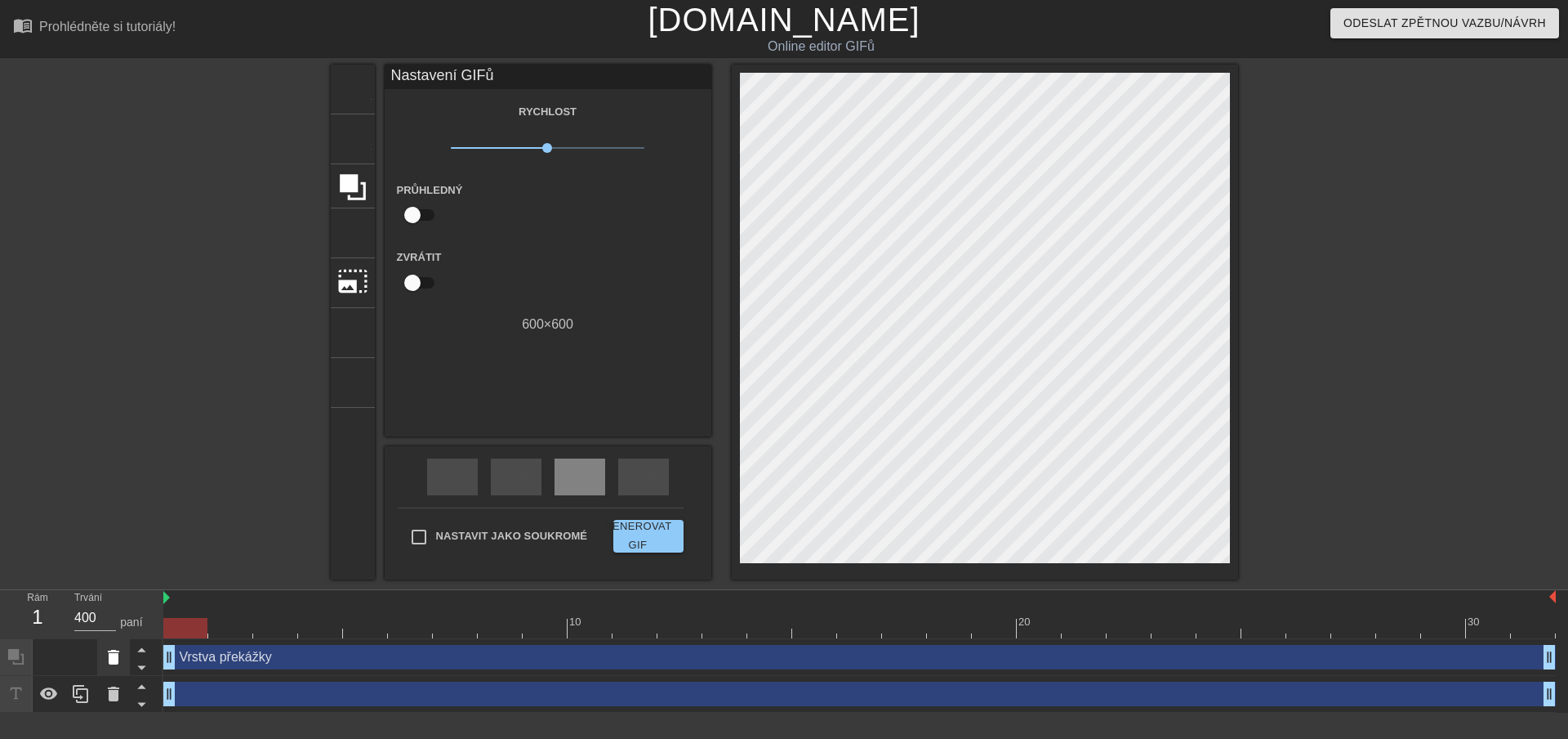
click at [115, 653] on icon at bounding box center [113, 657] width 11 height 15
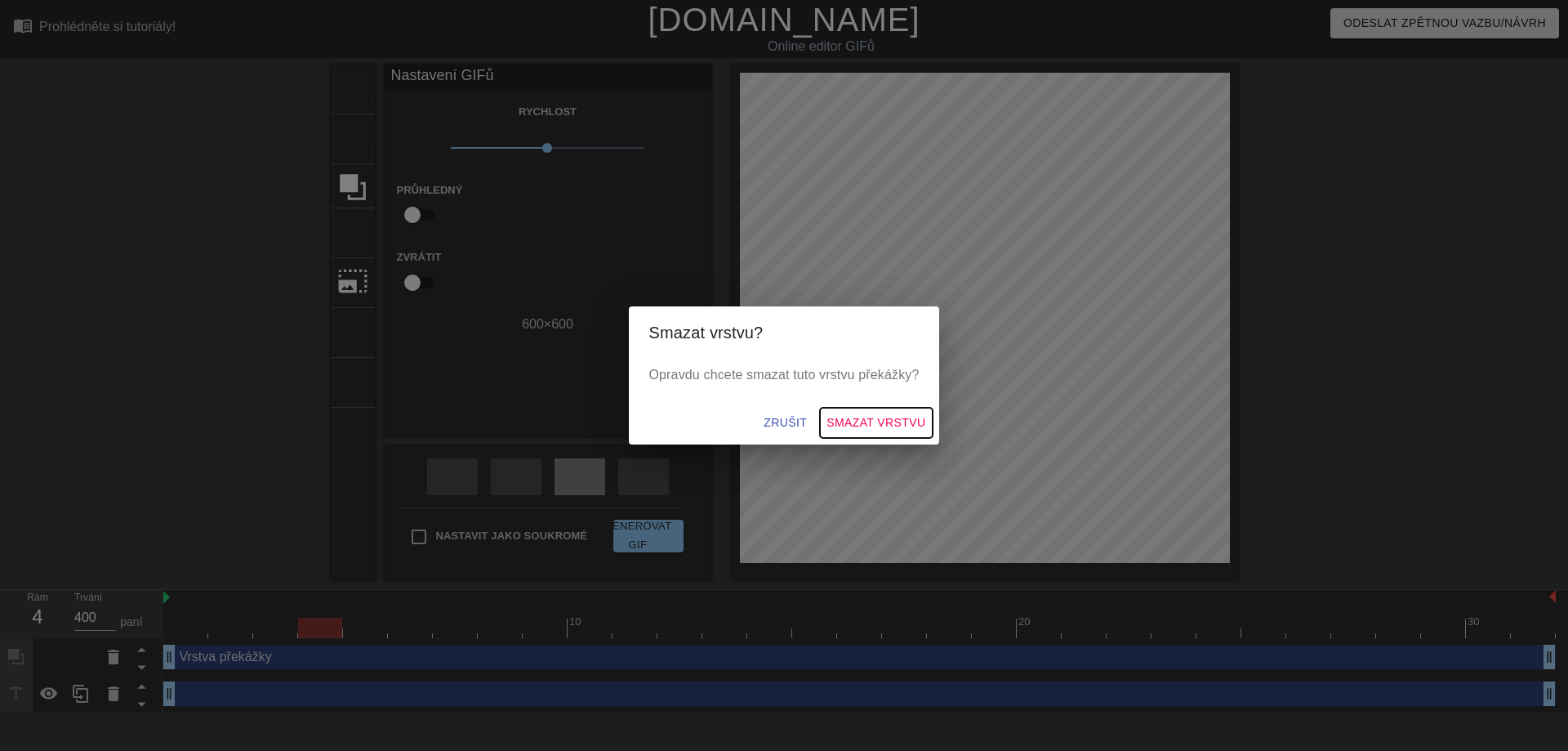
click at [854, 414] on font "Smazat vrstvu" at bounding box center [876, 423] width 99 height 21
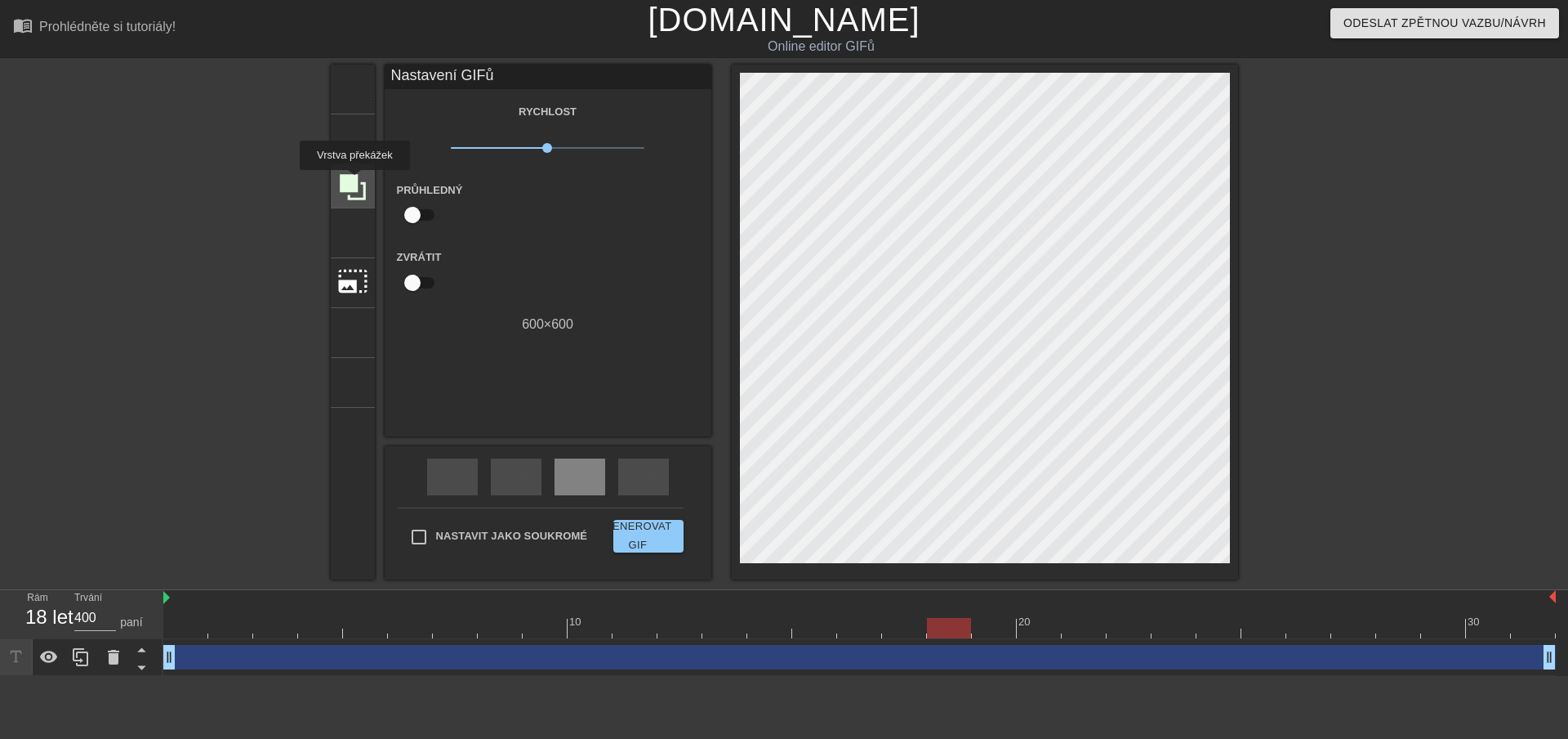
click at [354, 181] on icon at bounding box center [353, 187] width 26 height 26
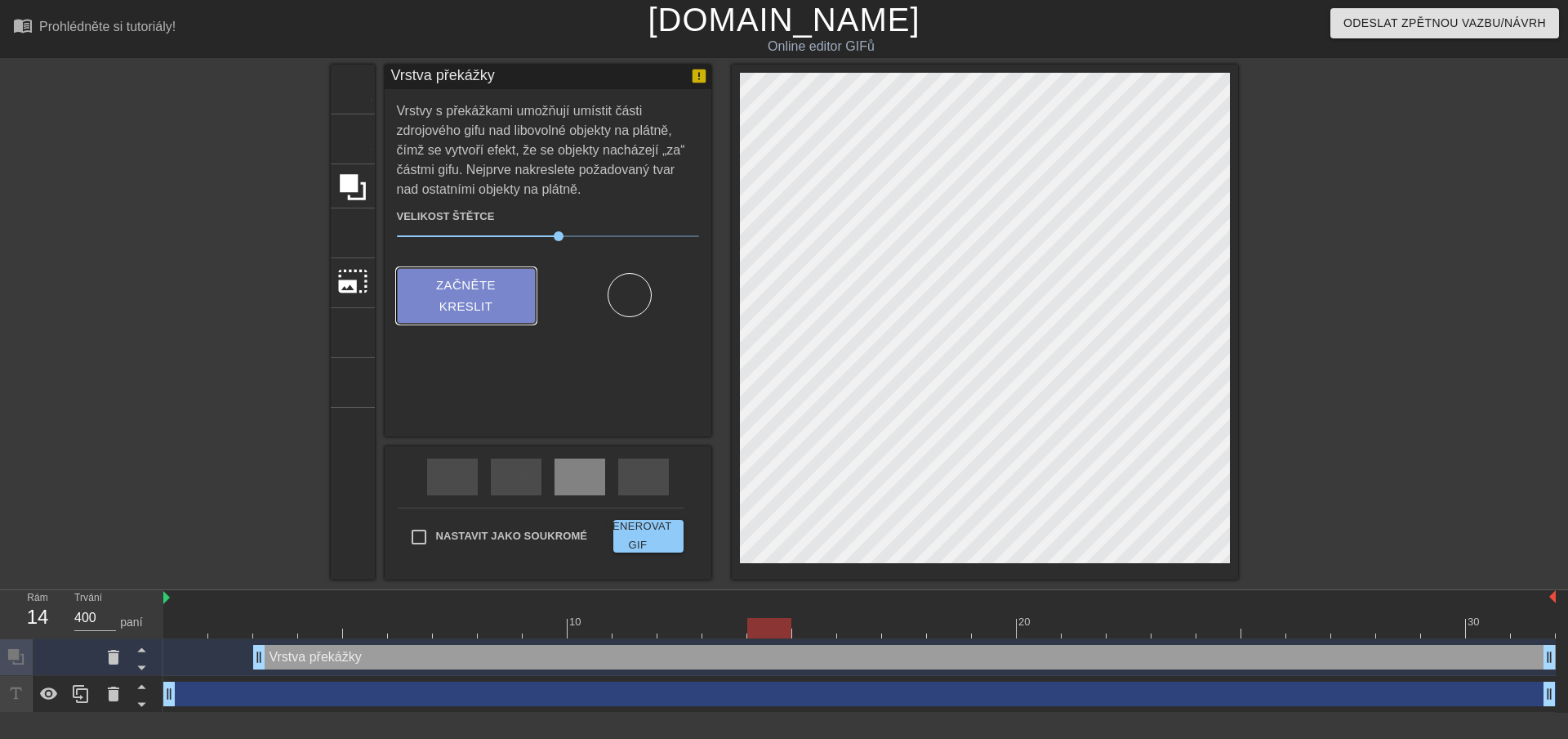
click at [481, 308] on font "Začněte kreslit" at bounding box center [465, 294] width 59 height 35
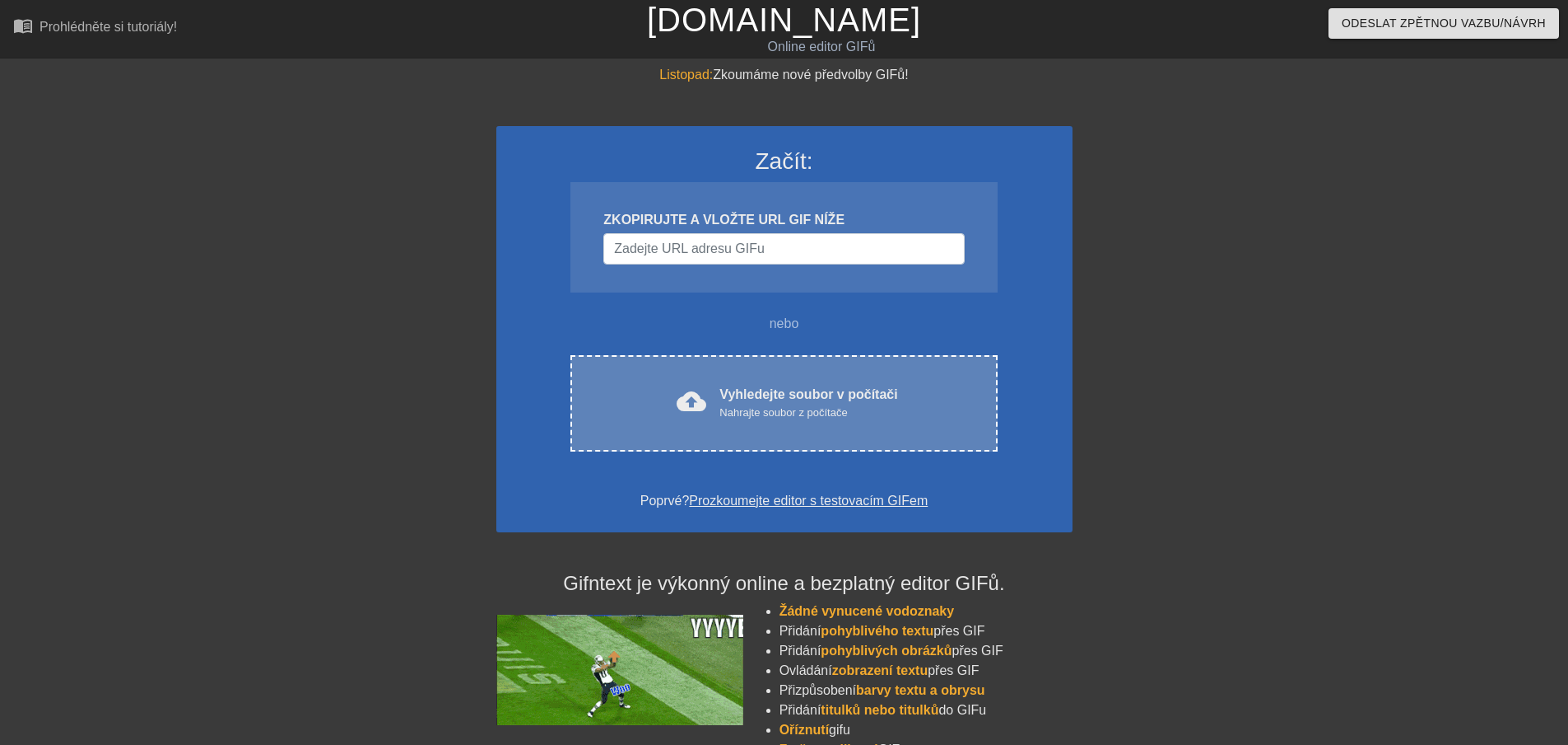
click at [728, 413] on font "Nahrajte soubor z počítače" at bounding box center [784, 412] width 127 height 12
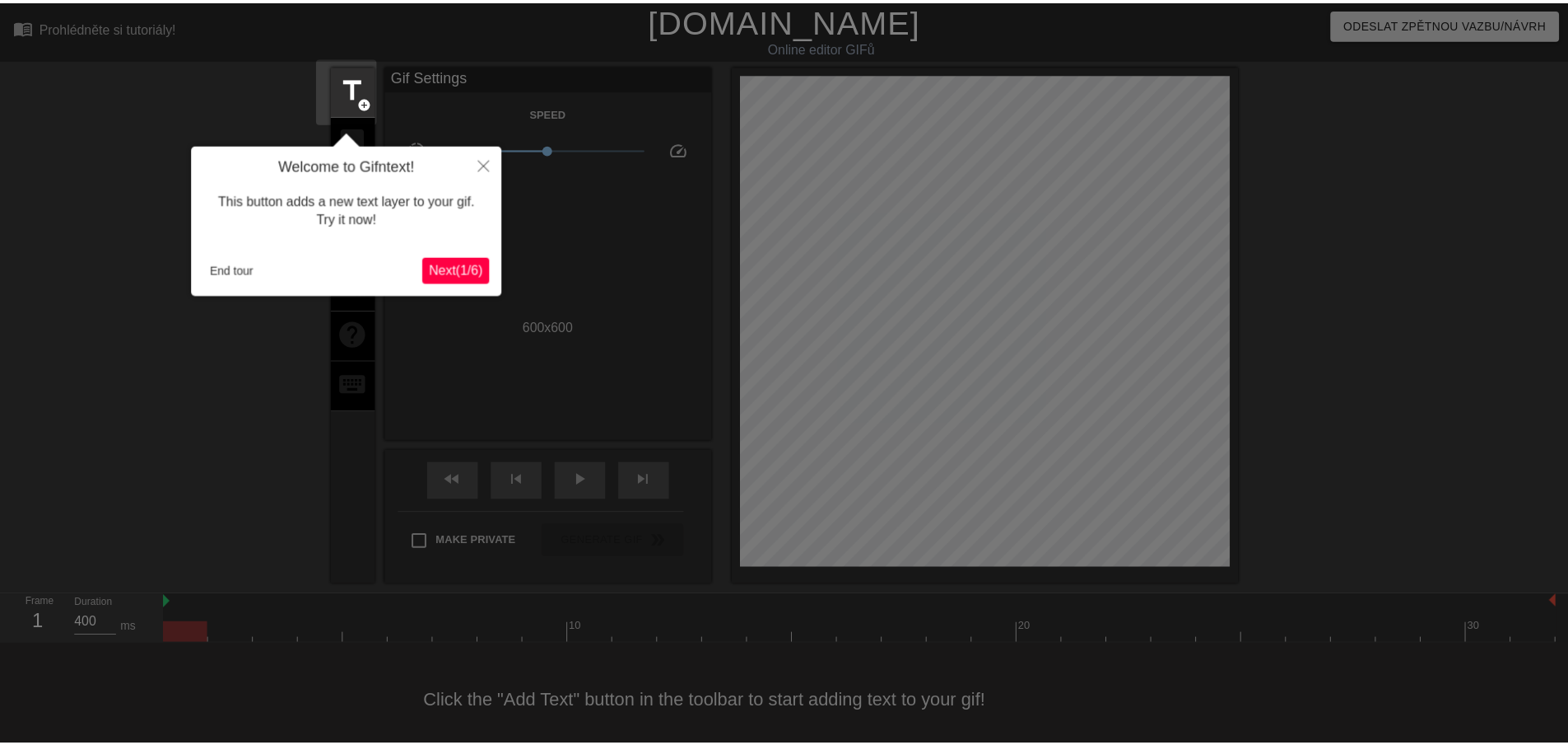
scroll to position [27, 0]
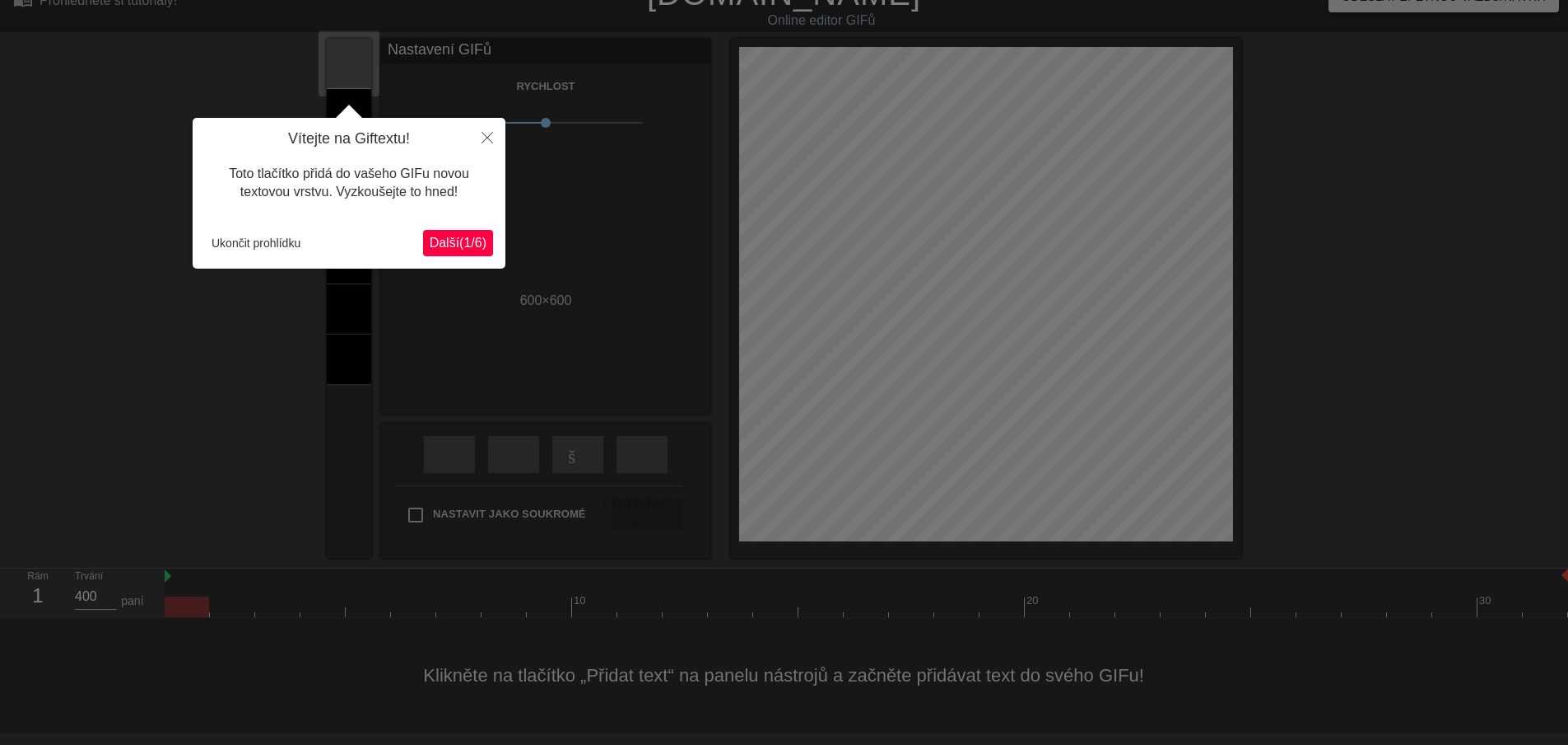
click button "Další ( 1/6 ) ​ ​" at bounding box center [458, 244] width 70 height 27
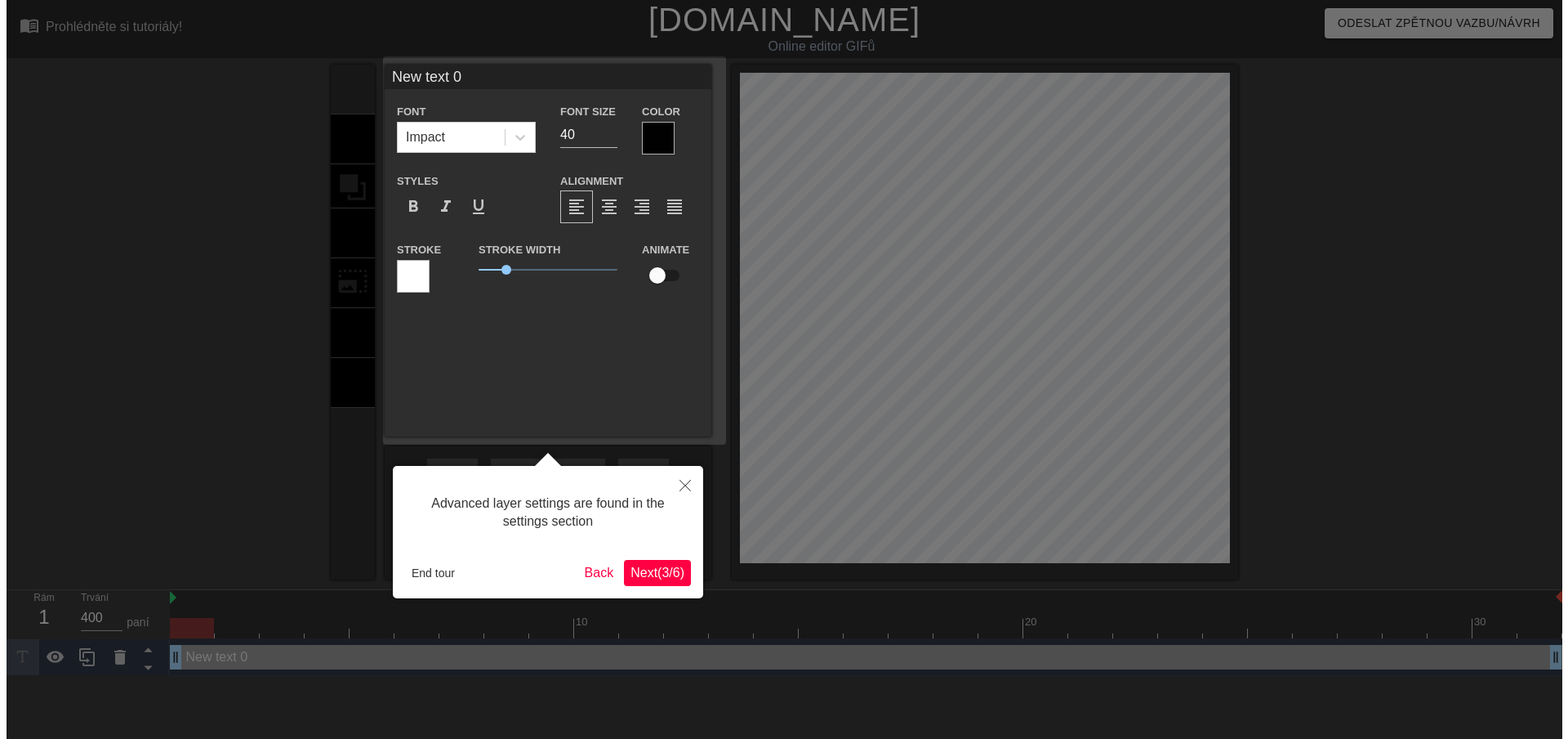
scroll to position [0, 0]
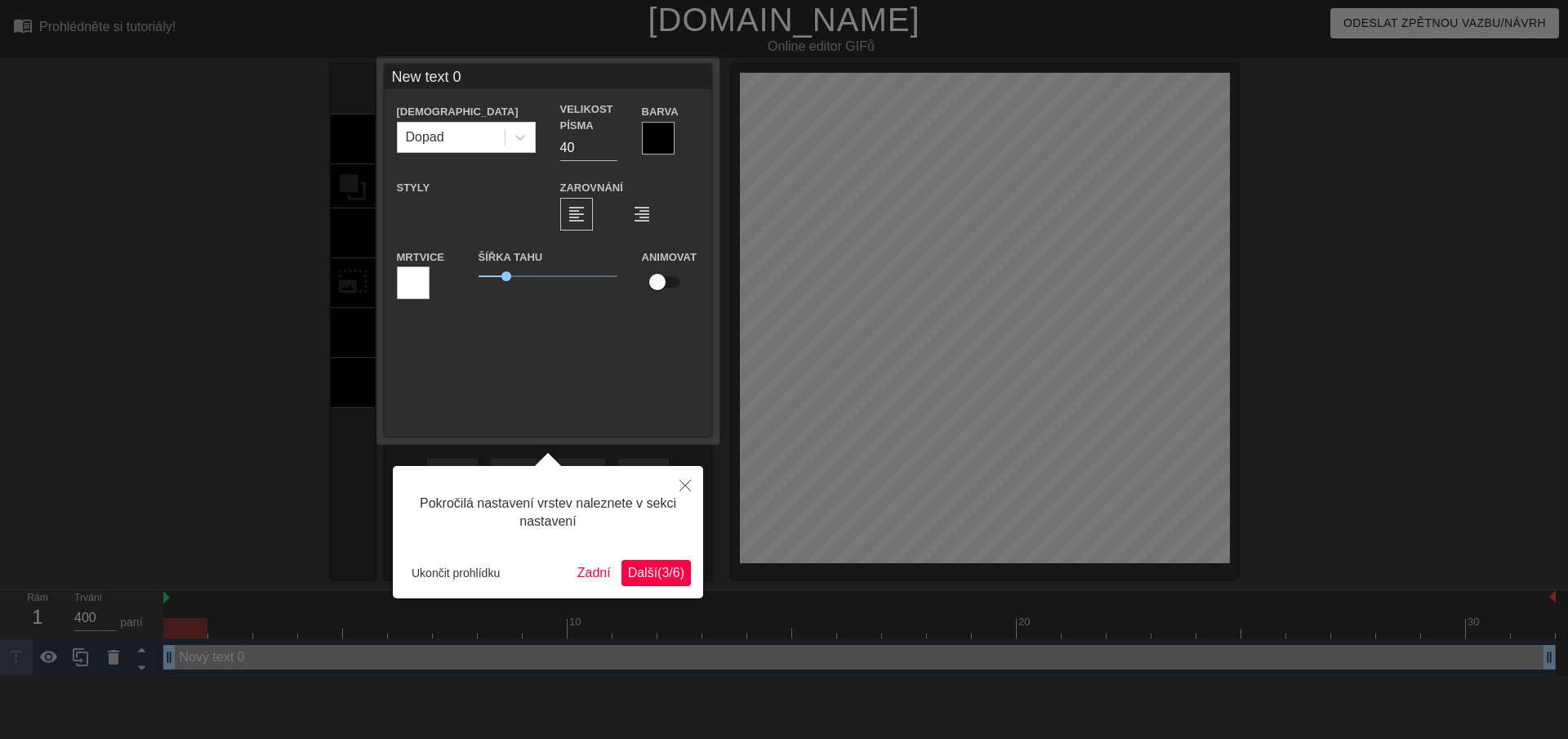
click at [303, 262] on div at bounding box center [784, 369] width 1568 height 739
click at [587, 573] on font "Zadní" at bounding box center [593, 572] width 33 height 14
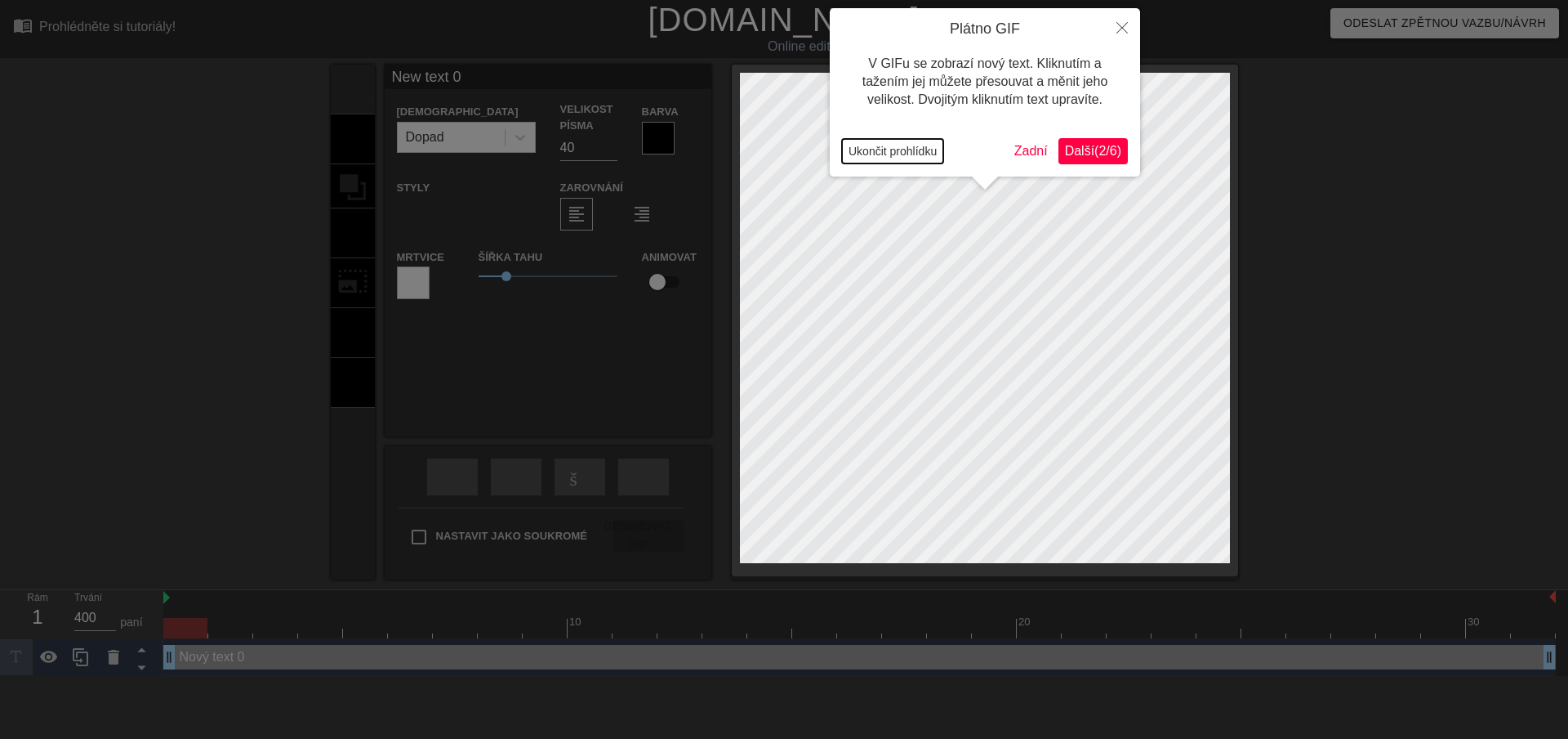
click at [906, 153] on font "Ukončit prohlídku" at bounding box center [892, 151] width 88 height 13
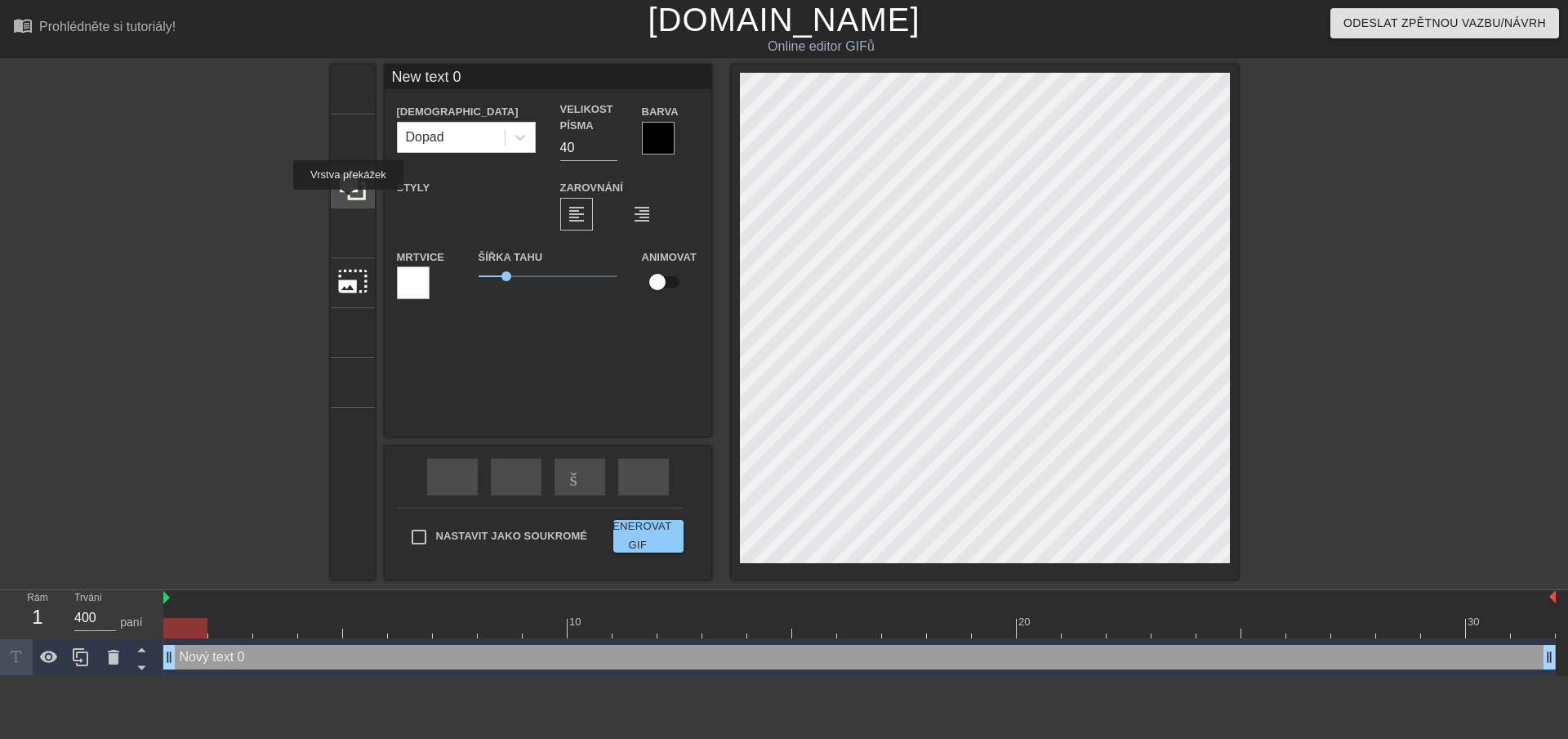
click at [352, 201] on div at bounding box center [353, 186] width 44 height 44
